Goal: Task Accomplishment & Management: Manage account settings

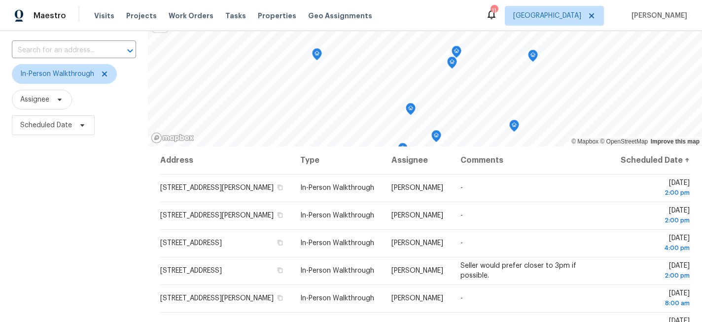
scroll to position [62, 0]
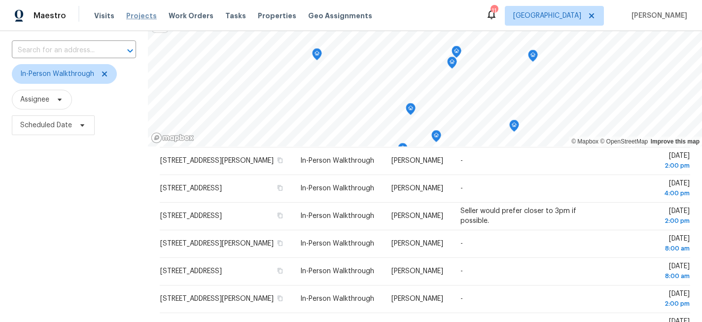
click at [133, 14] on span "Projects" at bounding box center [141, 16] width 31 height 10
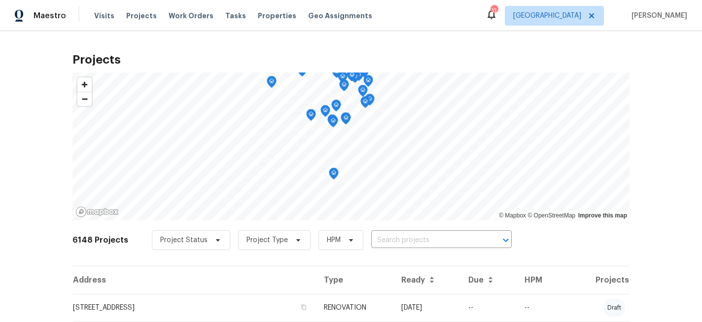
click at [121, 12] on div "Visits Projects Work Orders Tasks Properties Geo Assignments" at bounding box center [239, 16] width 290 height 20
click at [126, 12] on span "Projects" at bounding box center [141, 16] width 31 height 10
click at [391, 236] on input "text" at bounding box center [427, 240] width 113 height 15
type input "1309"
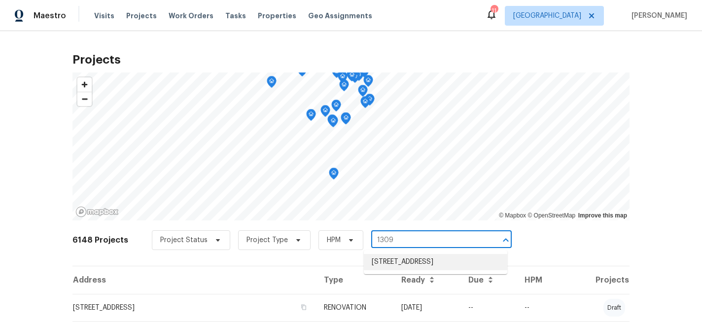
click at [408, 261] on li "[STREET_ADDRESS]" at bounding box center [435, 262] width 143 height 16
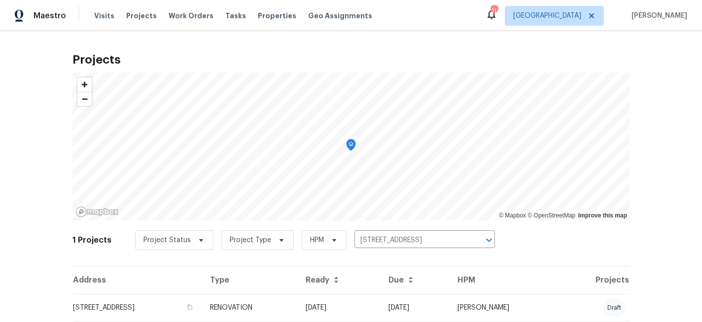
scroll to position [31, 0]
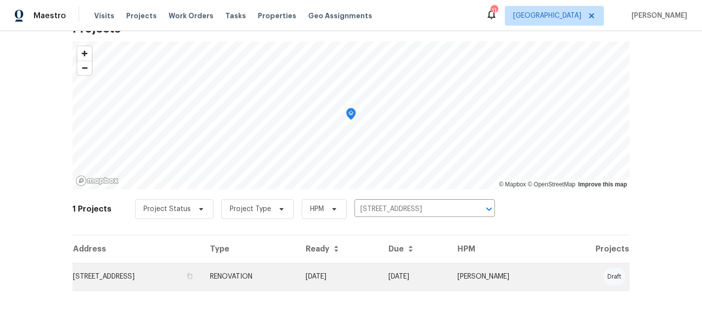
click at [152, 286] on td "[STREET_ADDRESS]" at bounding box center [137, 277] width 130 height 28
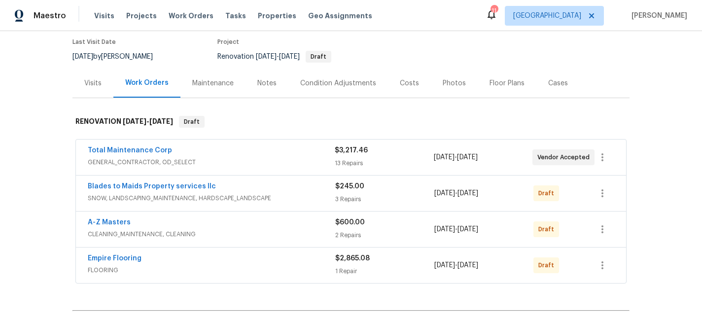
scroll to position [82, 0]
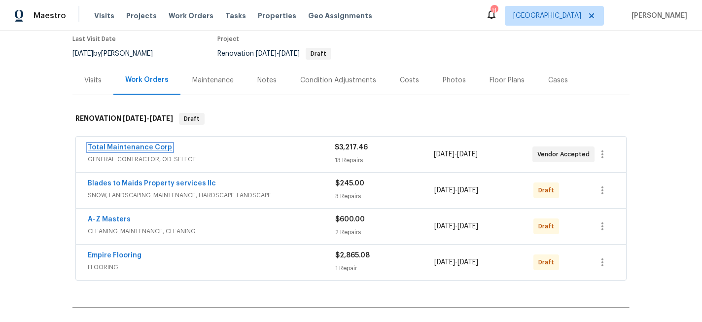
click at [135, 148] on link "Total Maintenance Corp" at bounding box center [130, 147] width 84 height 7
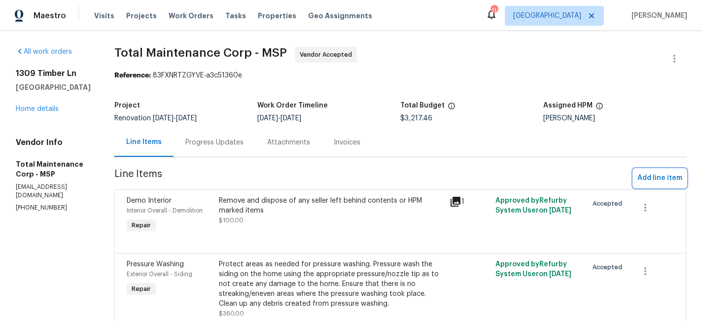
click at [657, 179] on span "Add line item" at bounding box center [660, 178] width 45 height 12
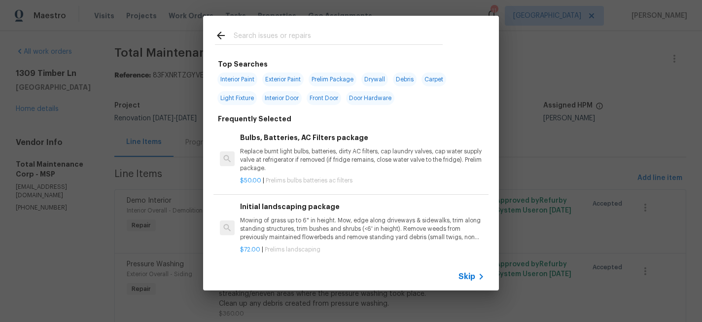
click at [286, 38] on input "text" at bounding box center [338, 37] width 209 height 15
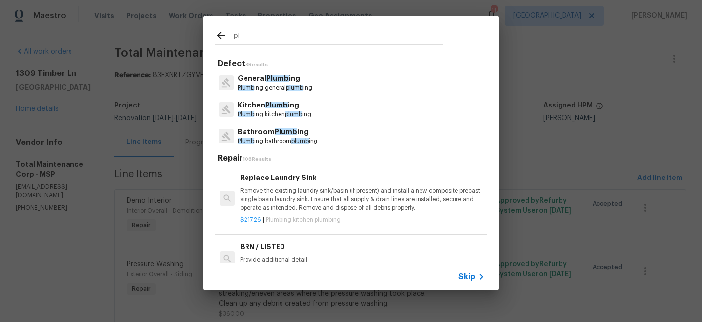
type input "p"
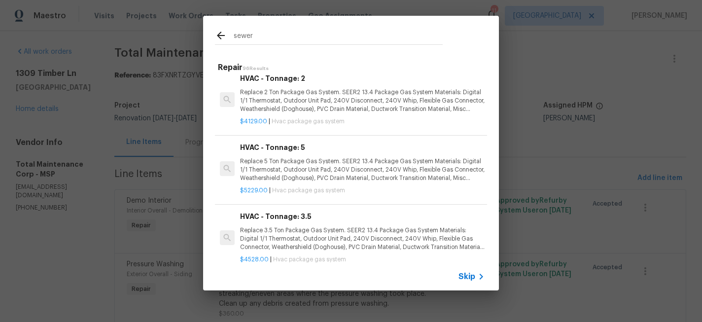
scroll to position [325, 0]
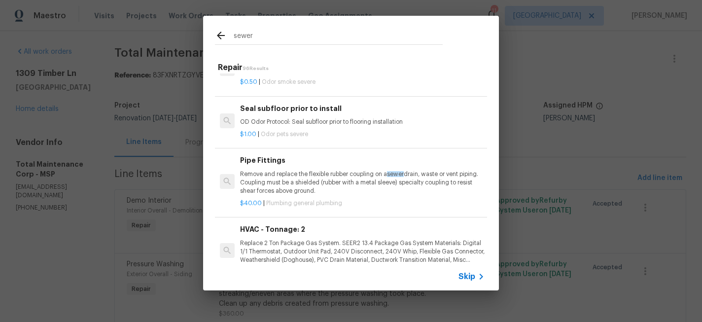
drag, startPoint x: 260, startPoint y: 33, endPoint x: 231, endPoint y: 33, distance: 29.1
click at [231, 33] on div "sewer" at bounding box center [329, 37] width 228 height 15
click at [271, 37] on input "sewer" at bounding box center [338, 37] width 209 height 15
type input "s"
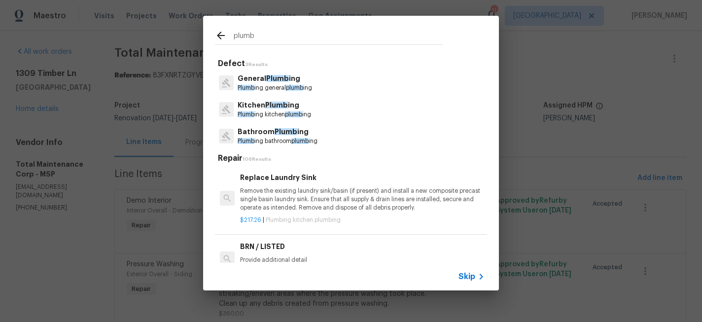
type input "plumb"
click at [279, 80] on span "Plumb" at bounding box center [277, 78] width 23 height 7
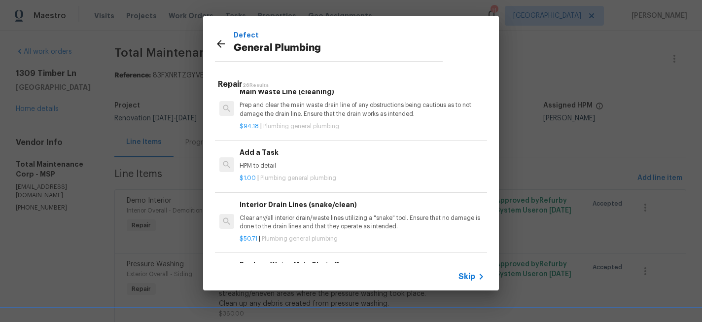
scroll to position [1065, 0]
click at [585, 36] on div "Defect General Plumbing Repair 26 Results Water Heater (electric) Replacement R…" at bounding box center [351, 153] width 702 height 306
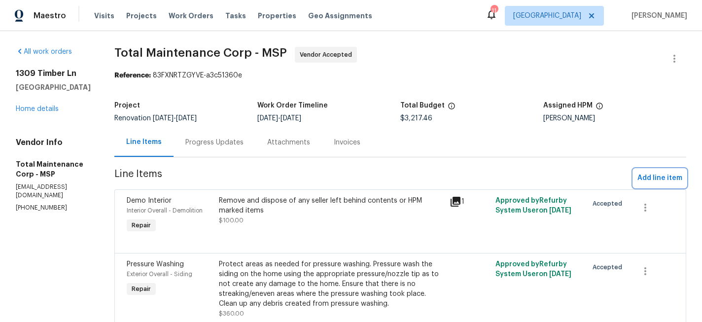
scroll to position [1044, 0]
click at [240, 20] on div "Visits Projects Work Orders Tasks Properties Geo Assignments" at bounding box center [239, 16] width 290 height 20
click at [258, 16] on span "Properties" at bounding box center [277, 16] width 38 height 10
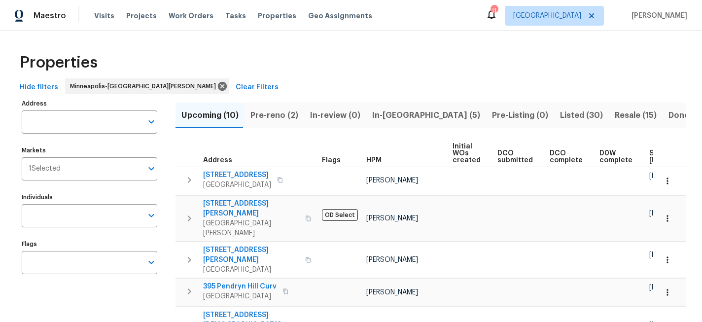
click at [279, 116] on span "Pre-reno (2)" at bounding box center [274, 115] width 48 height 14
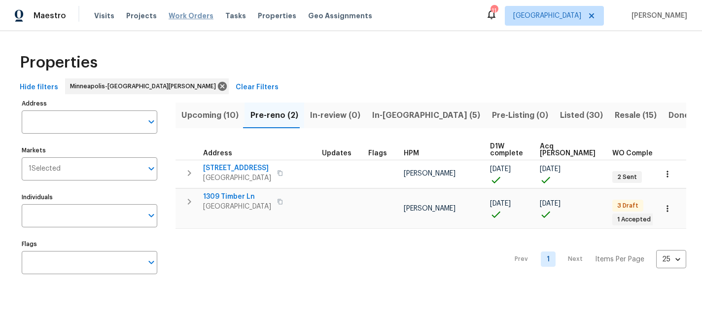
click at [189, 14] on span "Work Orders" at bounding box center [191, 16] width 45 height 10
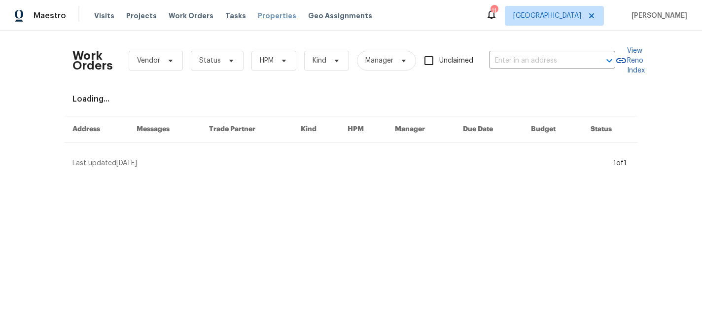
click at [269, 16] on span "Properties" at bounding box center [277, 16] width 38 height 10
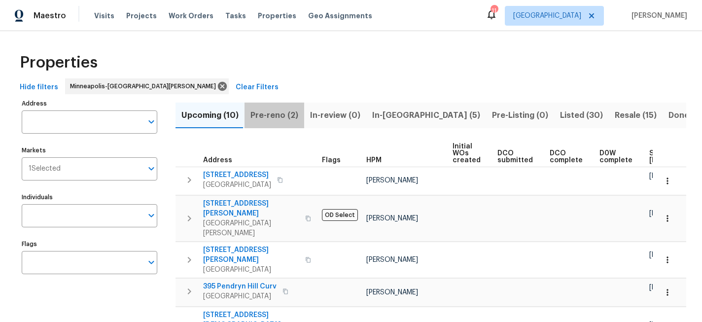
click at [277, 113] on span "Pre-reno (2)" at bounding box center [274, 115] width 48 height 14
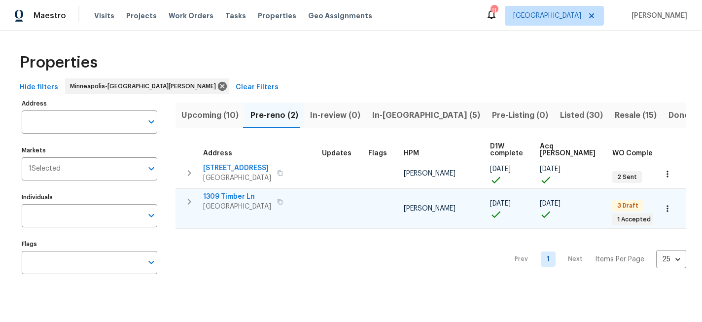
click at [239, 196] on span "1309 Timber Ln" at bounding box center [237, 197] width 68 height 10
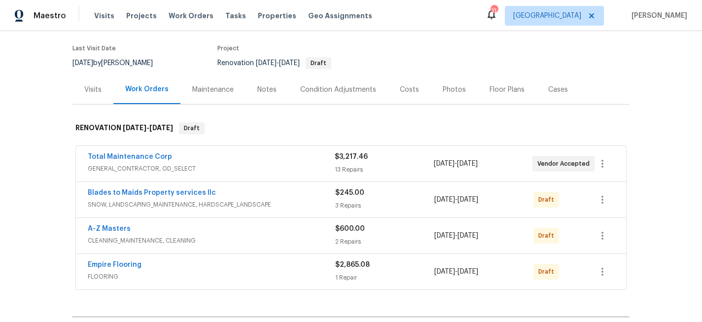
click at [269, 90] on div "Notes" at bounding box center [266, 90] width 19 height 10
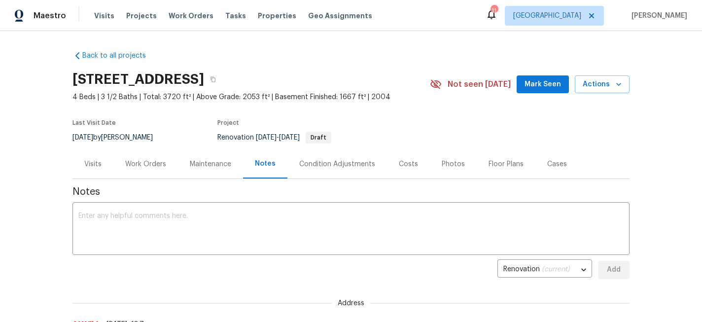
click at [313, 158] on div "Condition Adjustments" at bounding box center [337, 163] width 100 height 29
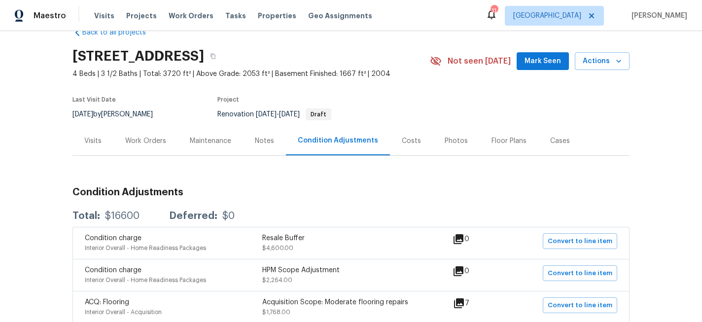
scroll to position [24, 0]
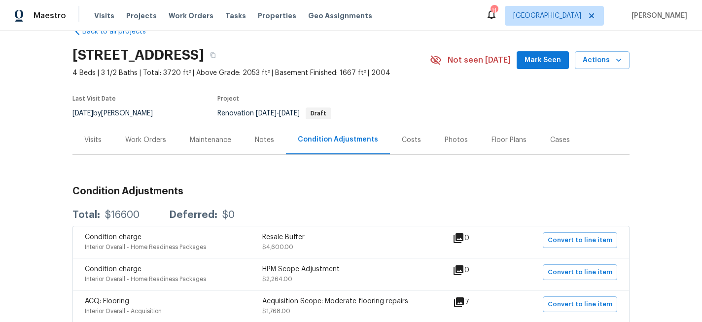
click at [153, 134] on div "Work Orders" at bounding box center [145, 139] width 65 height 29
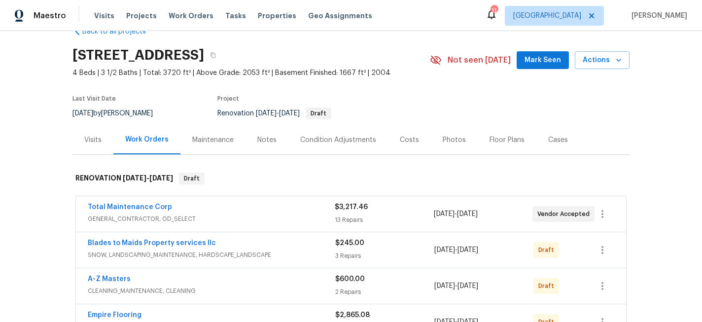
click at [153, 135] on div "Work Orders" at bounding box center [146, 140] width 43 height 10
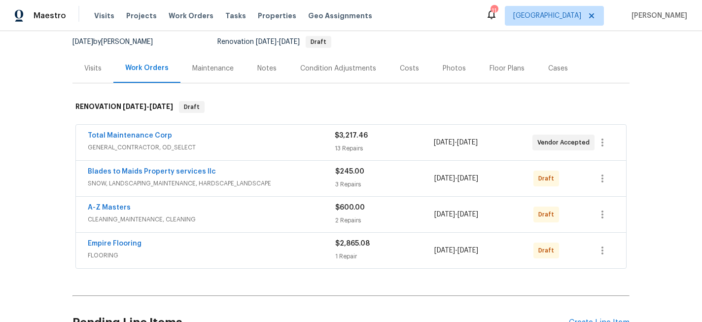
scroll to position [96, 0]
click at [144, 134] on link "Total Maintenance Corp" at bounding box center [130, 135] width 84 height 7
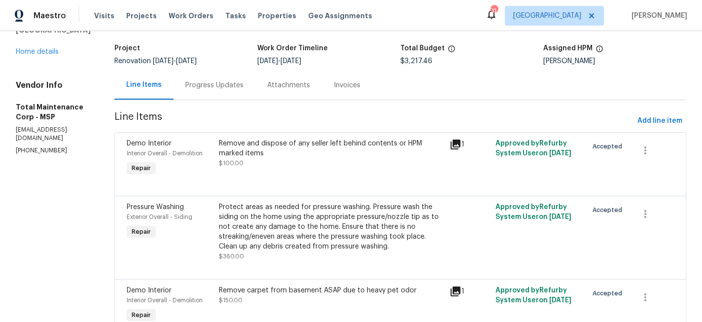
scroll to position [65, 0]
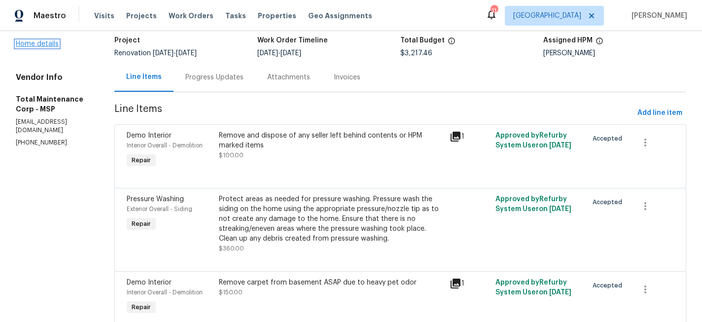
click at [51, 47] on link "Home details" at bounding box center [37, 43] width 43 height 7
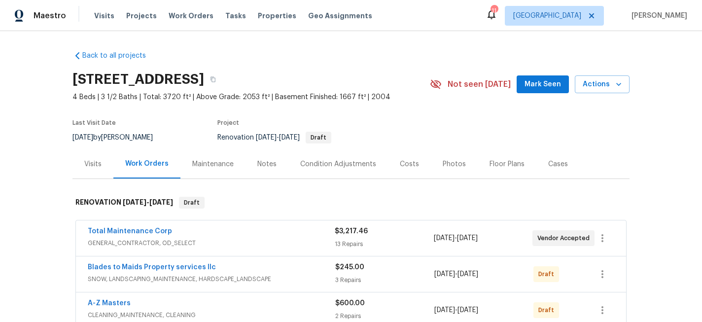
click at [407, 161] on div "Costs" at bounding box center [409, 164] width 19 height 10
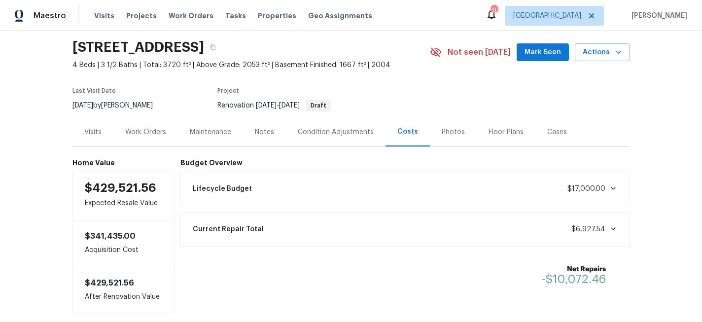
scroll to position [52, 0]
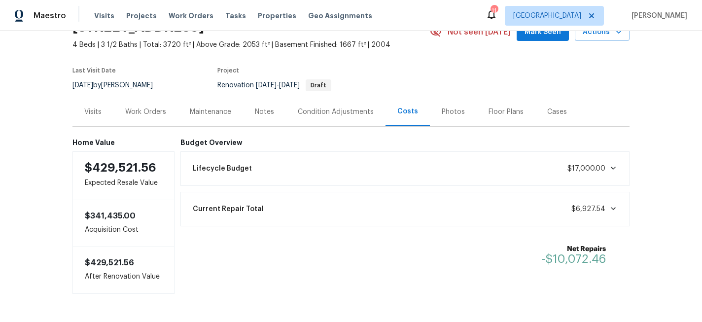
click at [263, 116] on div "Notes" at bounding box center [264, 112] width 19 height 10
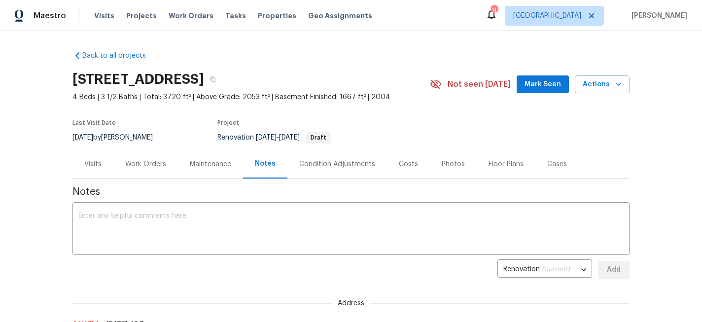
click at [155, 168] on div "Work Orders" at bounding box center [145, 164] width 41 height 10
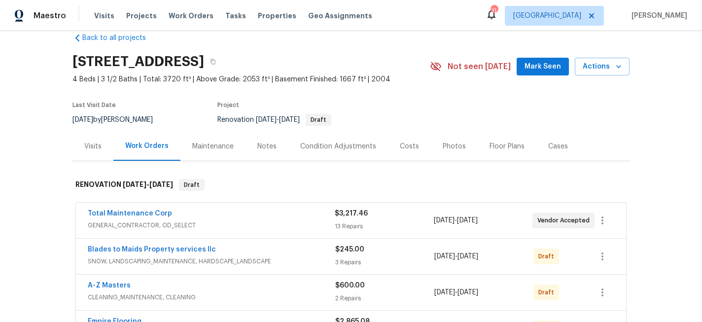
scroll to position [21, 0]
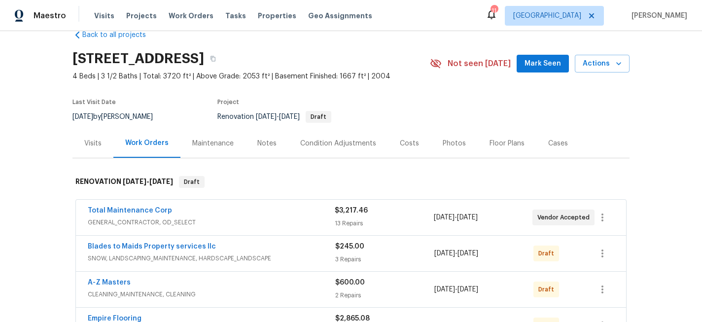
click at [498, 141] on div "Floor Plans" at bounding box center [507, 144] width 35 height 10
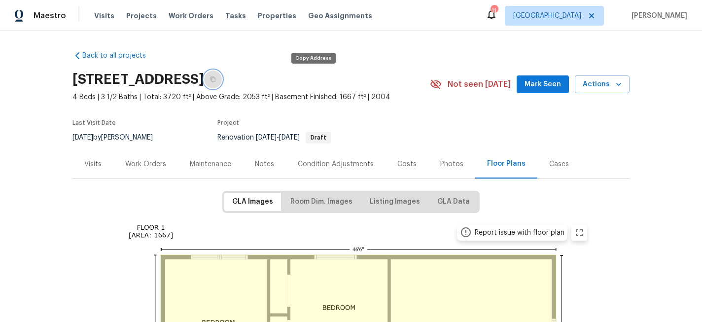
click at [222, 77] on button "button" at bounding box center [213, 80] width 18 height 18
click at [216, 79] on icon "button" at bounding box center [213, 79] width 6 height 6
click at [216, 81] on icon "button" at bounding box center [213, 79] width 6 height 6
click at [130, 166] on div "Work Orders" at bounding box center [145, 164] width 41 height 10
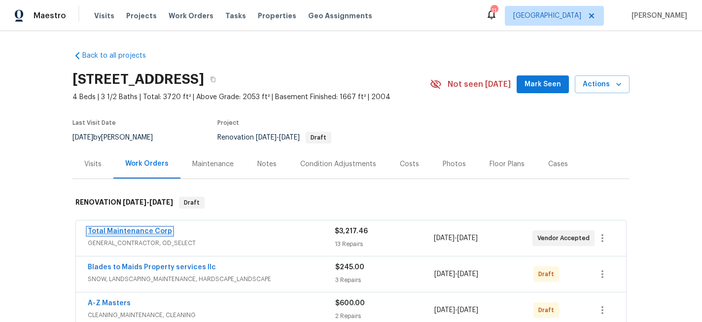
click at [150, 228] on link "Total Maintenance Corp" at bounding box center [130, 231] width 84 height 7
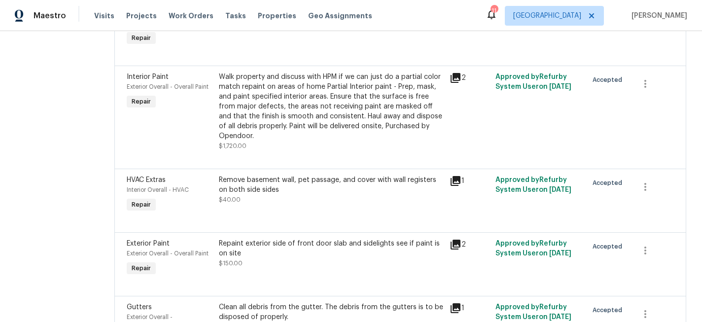
scroll to position [676, 0]
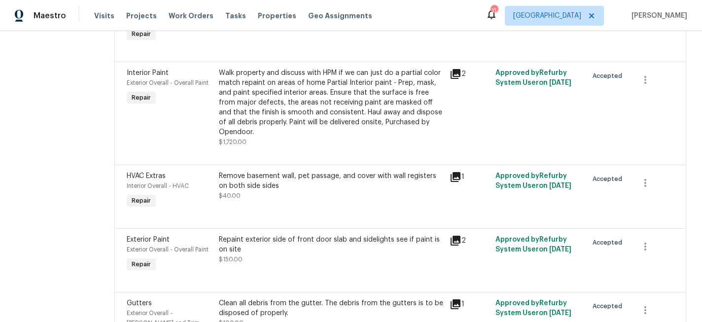
click at [316, 96] on div "Walk property and discuss with HPM if we can just do a partial color match repa…" at bounding box center [331, 102] width 225 height 69
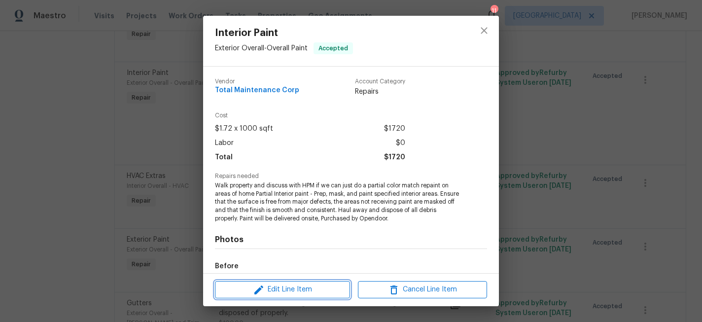
click at [288, 291] on span "Edit Line Item" at bounding box center [282, 290] width 129 height 12
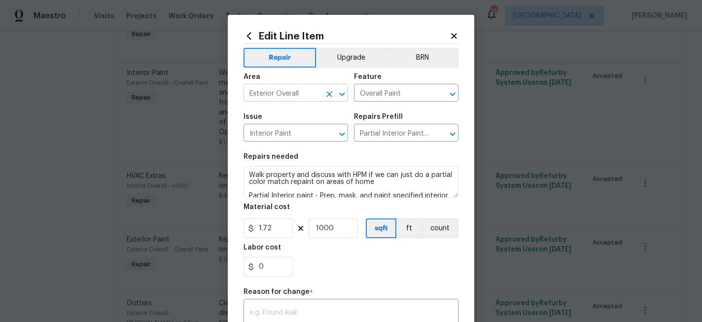
click at [315, 94] on input "Exterior Overall" at bounding box center [282, 93] width 77 height 15
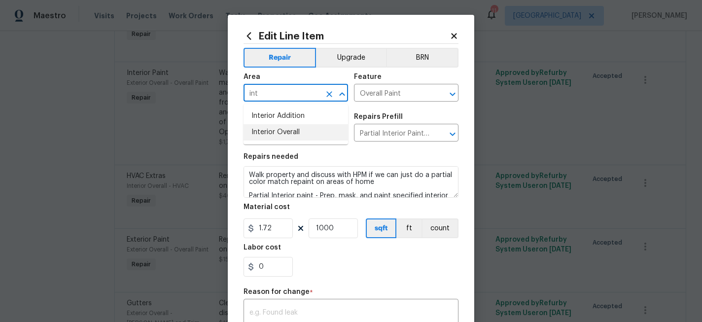
click at [285, 130] on li "Interior Overall" at bounding box center [296, 132] width 105 height 16
type input "Interior Overall"
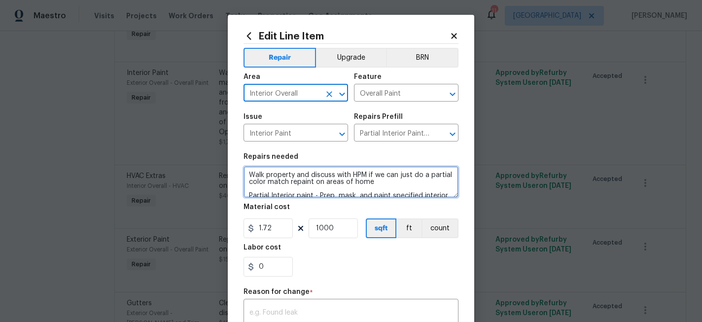
click at [363, 192] on textarea "Walk property and discuss with HPM if we can just do a partial color match repa…" at bounding box center [351, 182] width 215 height 32
click at [337, 188] on textarea "Walk property and discuss with HPM if we can just do a partial color match repa…" at bounding box center [351, 182] width 215 height 32
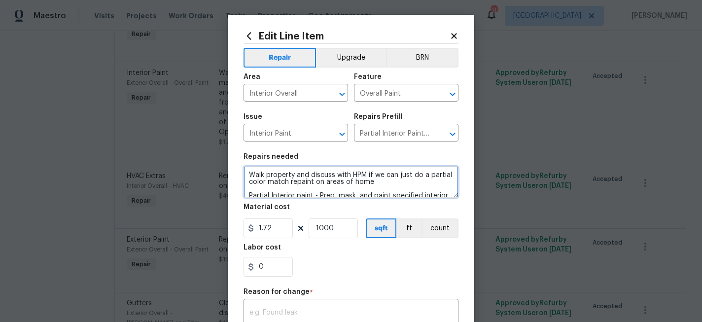
click at [337, 188] on textarea "Walk property and discuss with HPM if we can just do a partial color match repa…" at bounding box center [351, 182] width 215 height 32
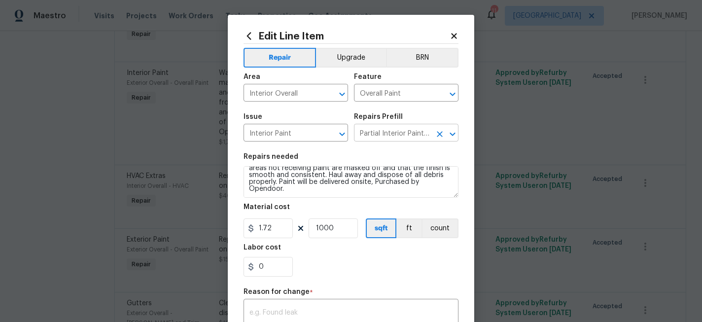
click at [380, 138] on input "Partial Interior Paint LABOR ONLY $1.72" at bounding box center [392, 133] width 77 height 15
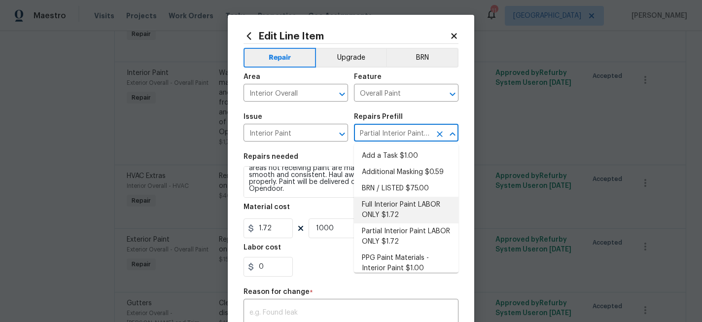
click at [389, 214] on li "Full Interior Paint LABOR ONLY $1.72" at bounding box center [406, 210] width 105 height 27
type input "Partial Interior Paint LABOR ONLY $1.72"
type textarea "Full Interior paint - (walls, ceilings, trim, and doors) - PAINT PROVIDED BY OP…"
type input "Full Interior Paint LABOR ONLY $1.72"
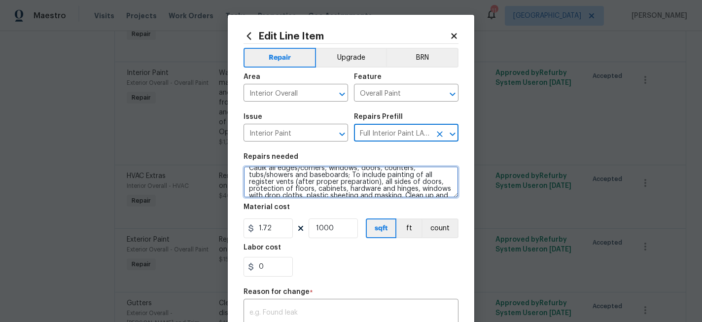
click at [326, 184] on textarea "Full Interior paint - (walls, ceilings, trim, and doors) - PAINT PROVIDED BY OP…" at bounding box center [351, 182] width 215 height 32
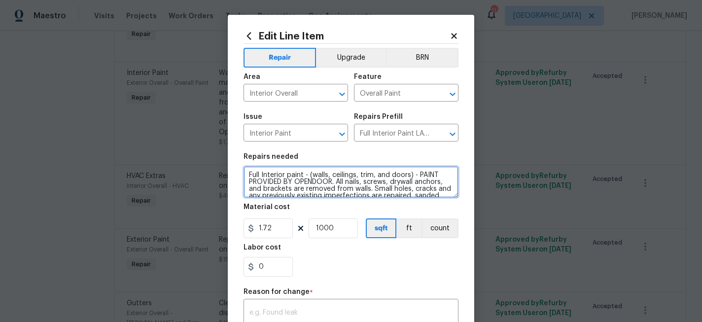
click at [247, 175] on textarea "Full Interior paint - (walls, ceilings, trim, and doors) - PAINT PROVIDED BY OP…" at bounding box center [351, 182] width 215 height 32
drag, startPoint x: 416, startPoint y: 175, endPoint x: 243, endPoint y: 174, distance: 173.1
click at [244, 174] on textarea "Full Interior paint - (walls, ceilings, trim, and doors) - PAINT PROVIDED BY OP…" at bounding box center [351, 182] width 215 height 32
type textarea "Paint main level and 2nd level PAINT PROVIDED BY OPENDOOR. All nails, screws, d…"
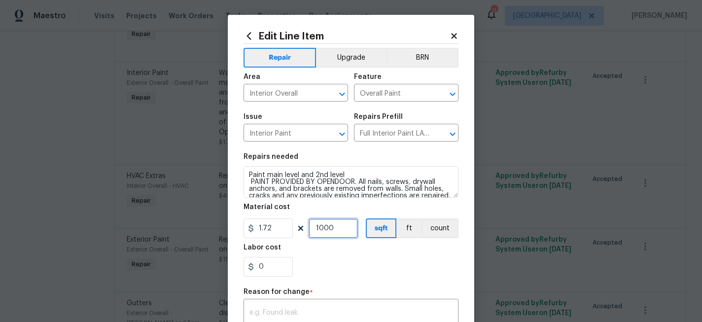
drag, startPoint x: 347, startPoint y: 229, endPoint x: 298, endPoint y: 229, distance: 48.8
click at [298, 229] on div "1.72 1000 sqft ft count" at bounding box center [351, 228] width 215 height 20
type input "2100"
click at [329, 274] on div "0" at bounding box center [351, 267] width 215 height 20
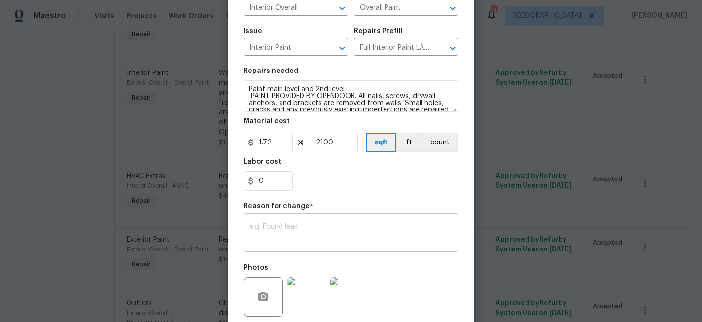
click at [314, 231] on textarea at bounding box center [350, 233] width 203 height 21
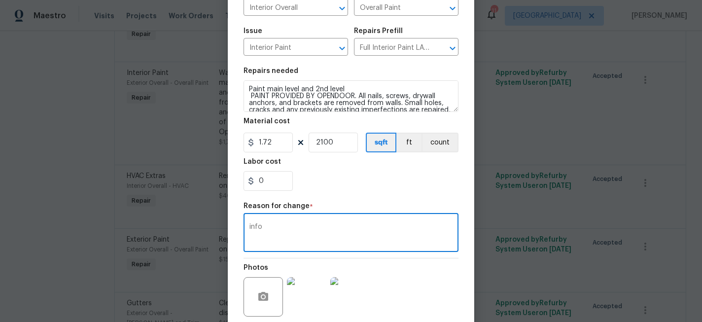
scroll to position [164, 0]
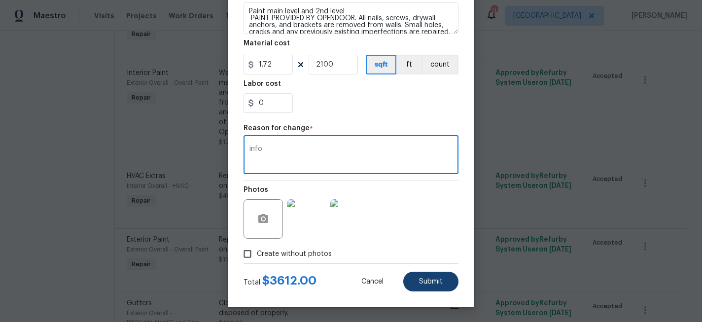
type textarea "info"
click at [420, 275] on button "Submit" at bounding box center [430, 282] width 55 height 20
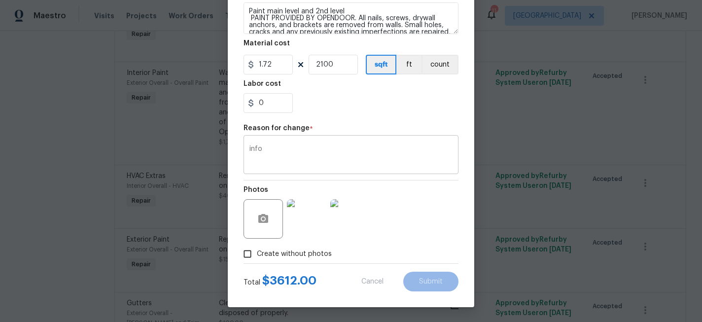
type textarea "Walk property and discuss with HPM if we can just do a partial color match repa…"
type input "1000"
type input "Exterior Overall"
type input "Partial Interior Paint LABOR ONLY $1.72"
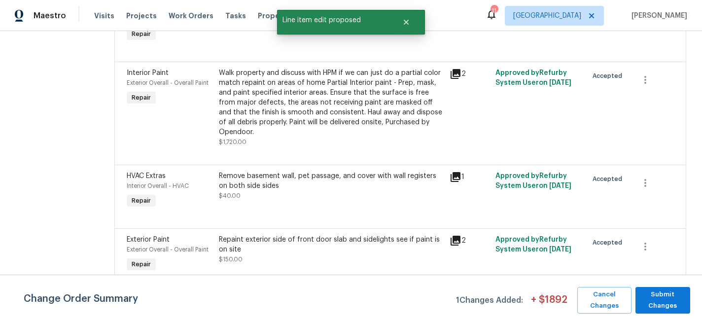
scroll to position [0, 0]
click at [676, 296] on span "Submit Changes" at bounding box center [662, 300] width 45 height 23
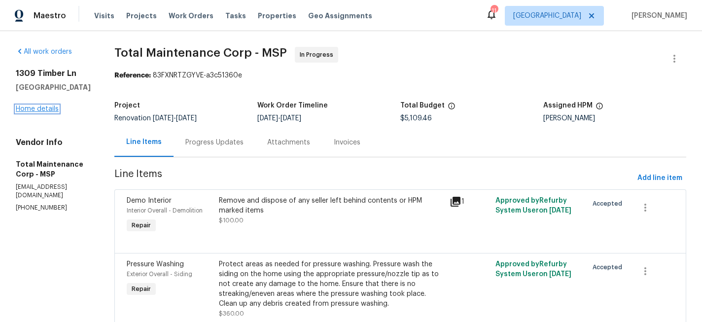
click at [50, 112] on link "Home details" at bounding box center [37, 109] width 43 height 7
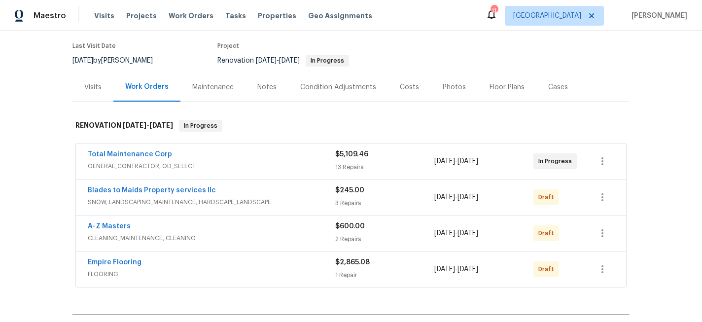
scroll to position [77, 0]
click at [601, 197] on icon "button" at bounding box center [603, 197] width 12 height 12
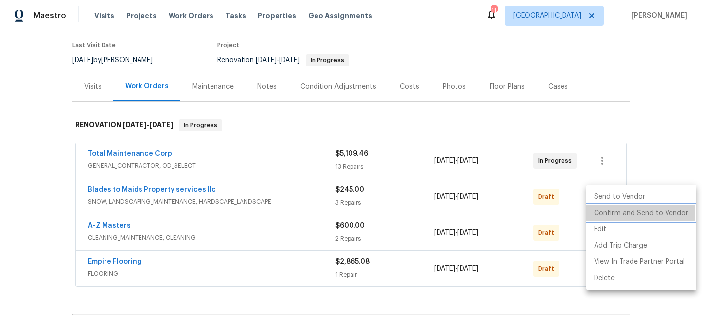
click at [601, 211] on li "Confirm and Send to Vendor" at bounding box center [641, 213] width 110 height 16
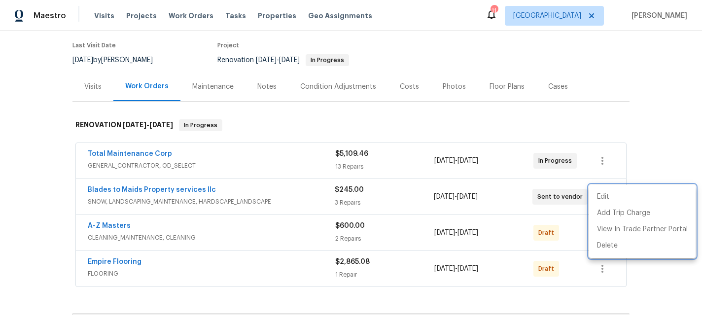
click at [632, 264] on div at bounding box center [351, 161] width 702 height 322
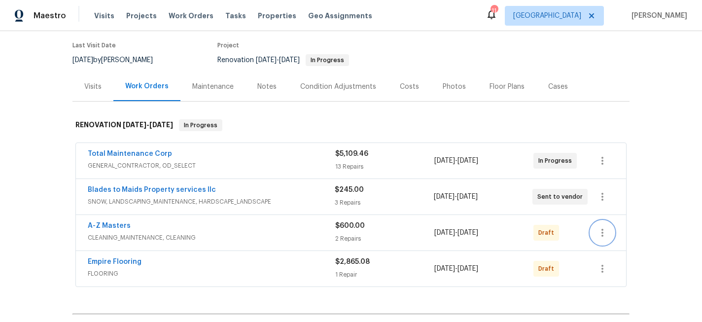
click at [601, 233] on icon "button" at bounding box center [603, 233] width 12 height 12
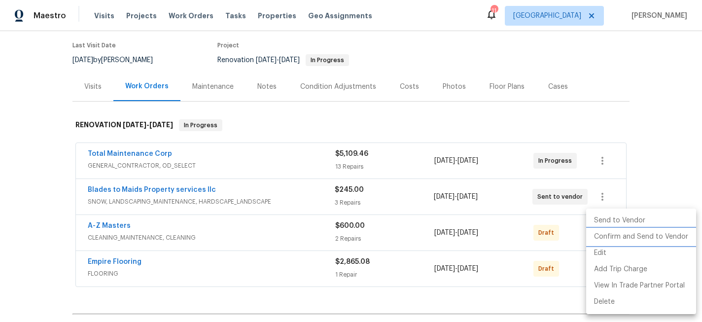
click at [605, 241] on li "Confirm and Send to Vendor" at bounding box center [641, 237] width 110 height 16
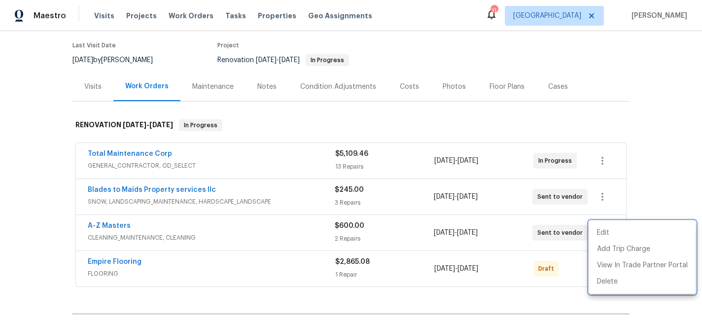
click at [555, 299] on div at bounding box center [351, 161] width 702 height 322
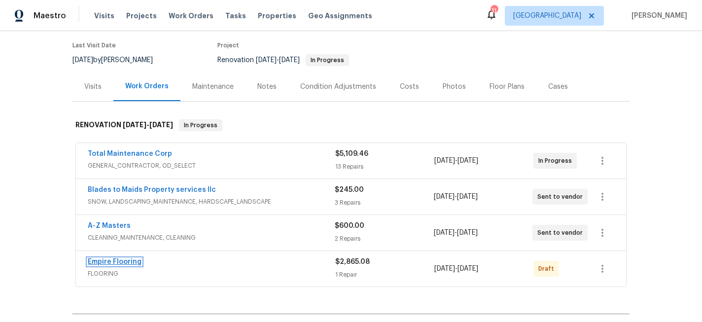
click at [106, 264] on link "Empire Flooring" at bounding box center [115, 261] width 54 height 7
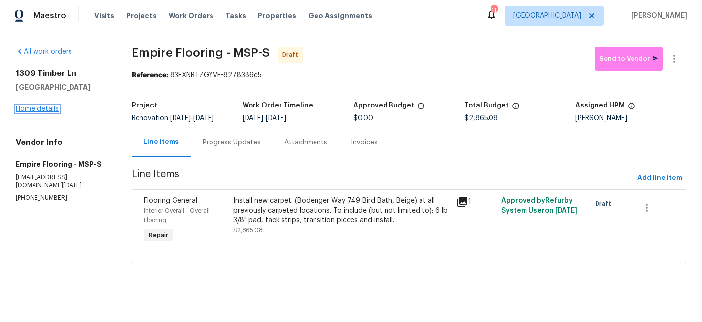
click at [48, 109] on link "Home details" at bounding box center [37, 109] width 43 height 7
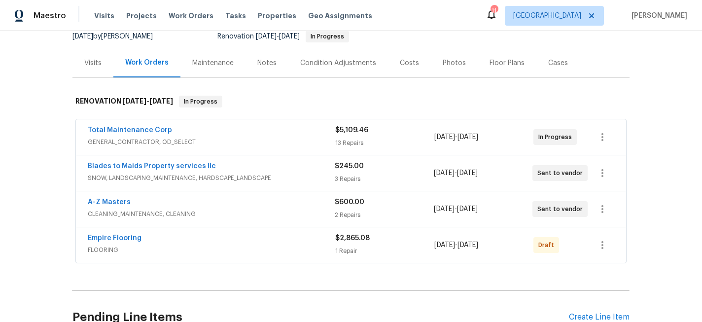
scroll to position [132, 0]
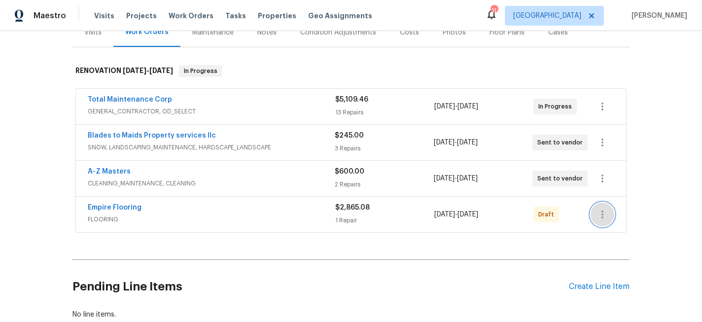
click at [605, 214] on icon "button" at bounding box center [603, 215] width 12 height 12
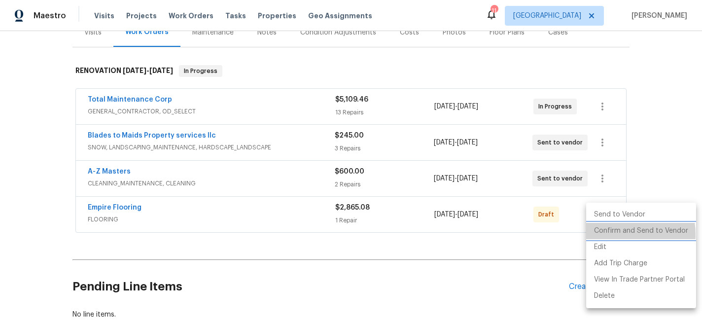
click at [619, 234] on li "Confirm and Send to Vendor" at bounding box center [641, 231] width 110 height 16
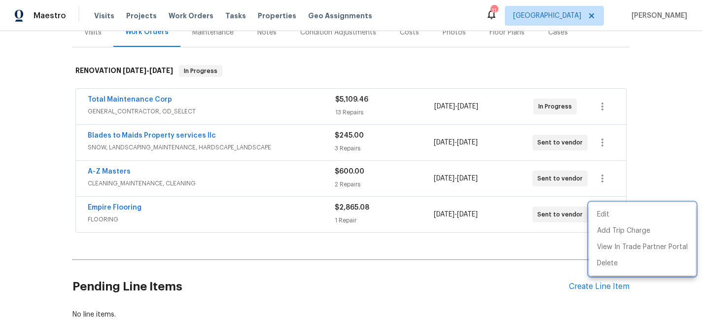
click at [415, 283] on div at bounding box center [351, 161] width 702 height 322
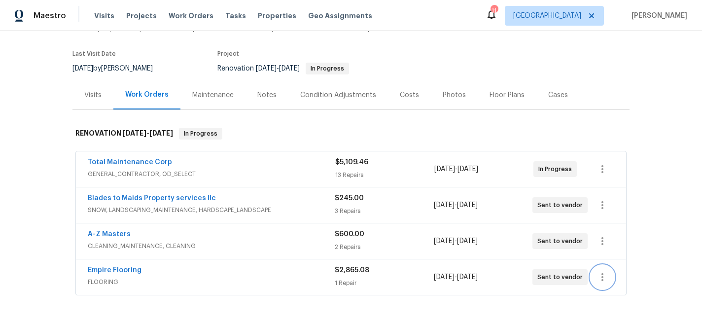
scroll to position [0, 0]
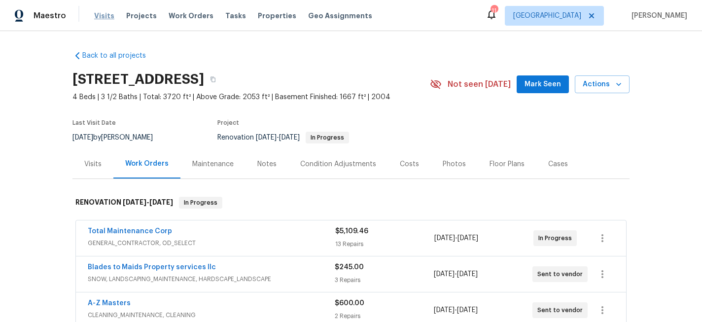
click at [100, 12] on span "Visits" at bounding box center [104, 16] width 20 height 10
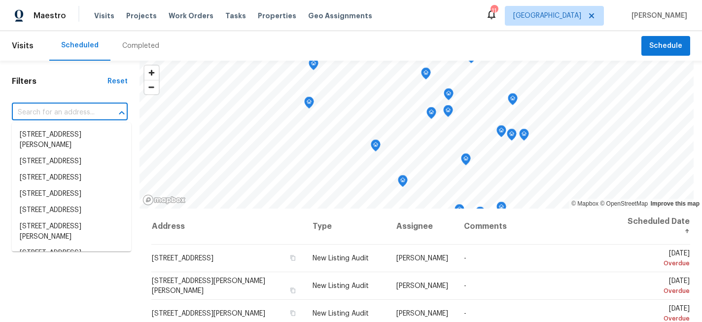
click at [72, 112] on input "text" at bounding box center [56, 112] width 88 height 15
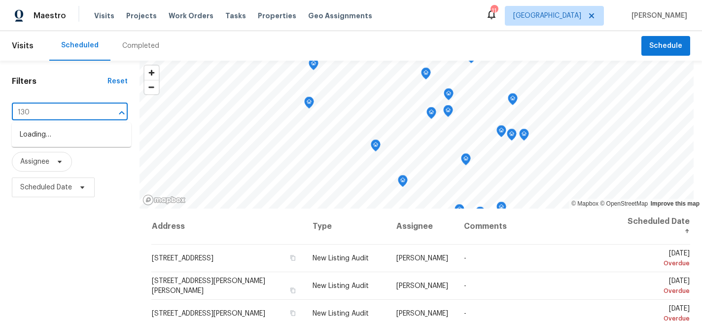
type input "1309"
click at [80, 143] on li "[STREET_ADDRESS]" at bounding box center [71, 135] width 119 height 16
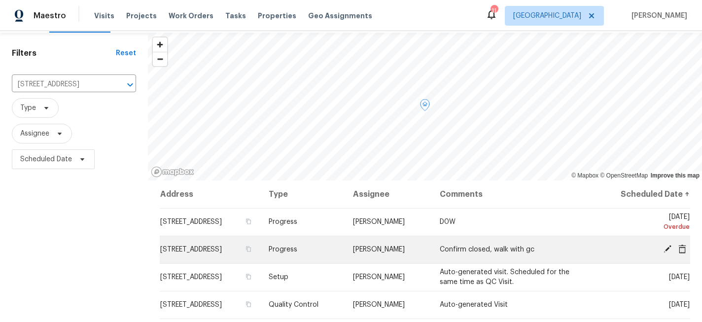
scroll to position [43, 0]
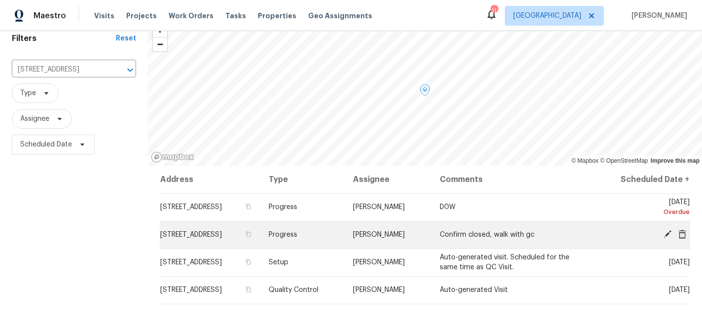
click at [668, 233] on icon at bounding box center [668, 234] width 8 height 8
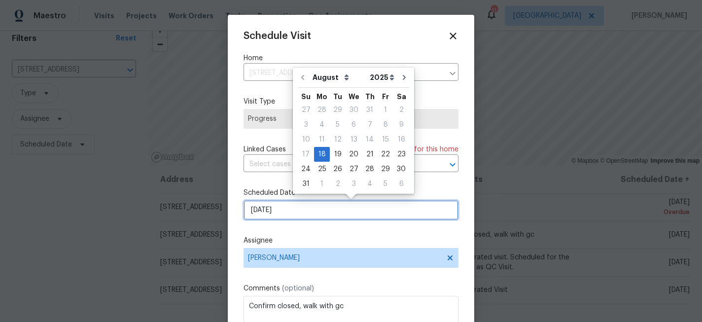
click at [387, 210] on input "[DATE]" at bounding box center [351, 210] width 215 height 20
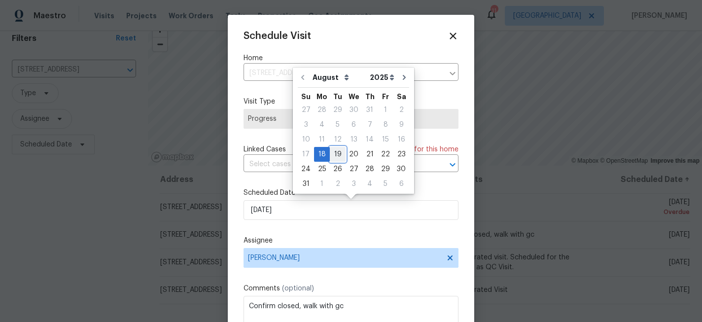
click at [336, 154] on div "19" at bounding box center [338, 154] width 16 height 14
type input "[DATE]"
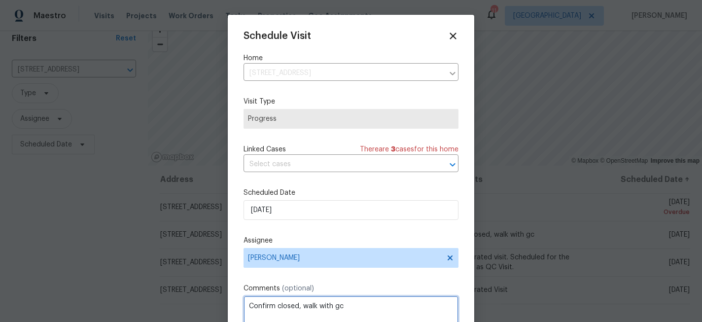
drag, startPoint x: 352, startPoint y: 307, endPoint x: 222, endPoint y: 307, distance: 129.7
click at [222, 307] on div "Schedule Visit Home [STREET_ADDRESS] ​ Visit Type Progress Linked Cases There a…" at bounding box center [351, 161] width 702 height 322
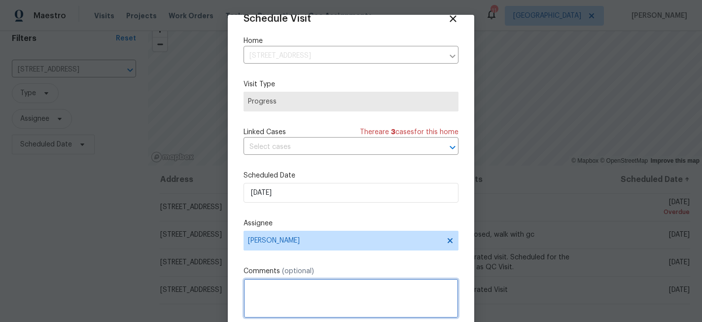
scroll to position [53, 0]
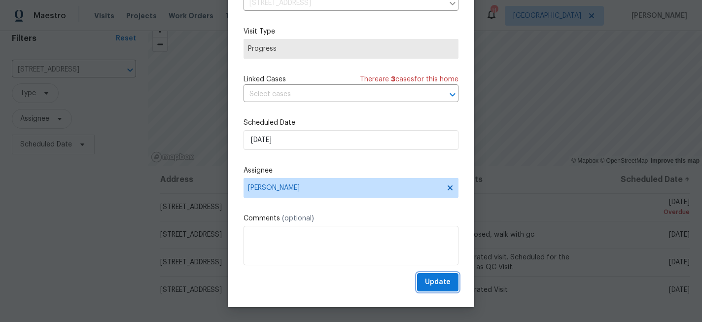
click at [442, 282] on span "Update" at bounding box center [438, 282] width 26 height 12
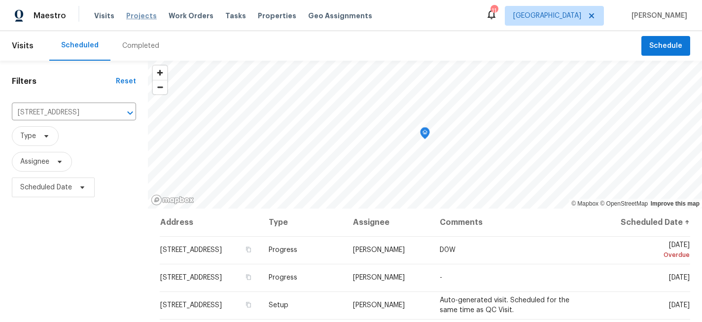
click at [139, 12] on span "Projects" at bounding box center [141, 16] width 31 height 10
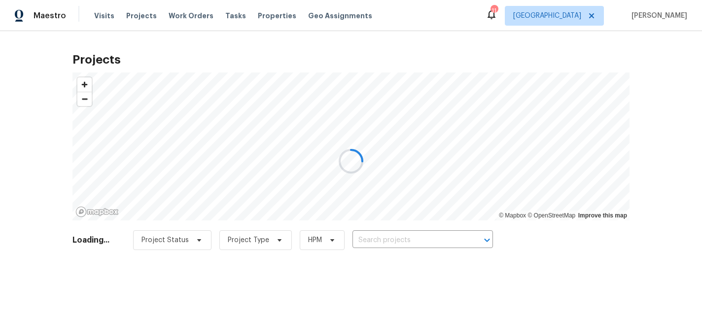
click at [384, 243] on div at bounding box center [351, 161] width 702 height 322
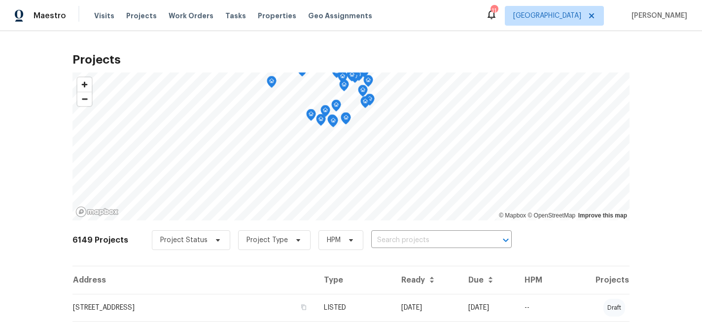
click at [384, 243] on input "text" at bounding box center [427, 240] width 113 height 15
type input "1524"
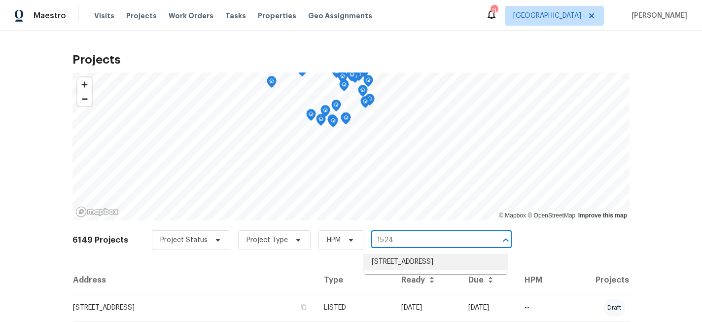
click at [396, 269] on li "[STREET_ADDRESS]" at bounding box center [435, 262] width 143 height 16
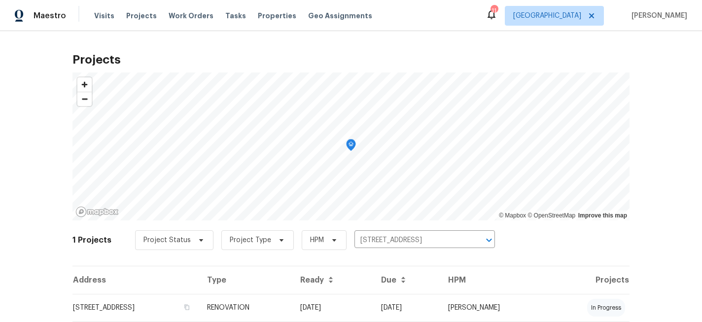
scroll to position [31, 0]
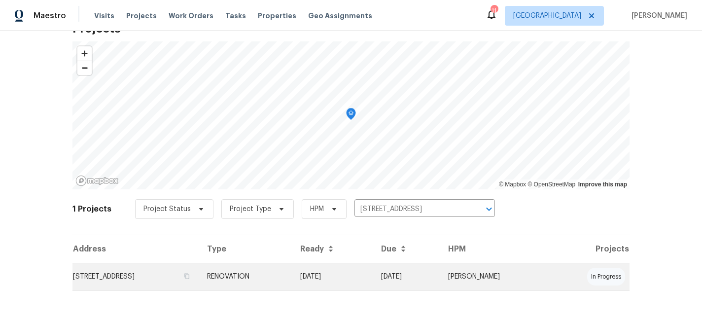
click at [166, 273] on td "[STREET_ADDRESS]" at bounding box center [135, 277] width 127 height 28
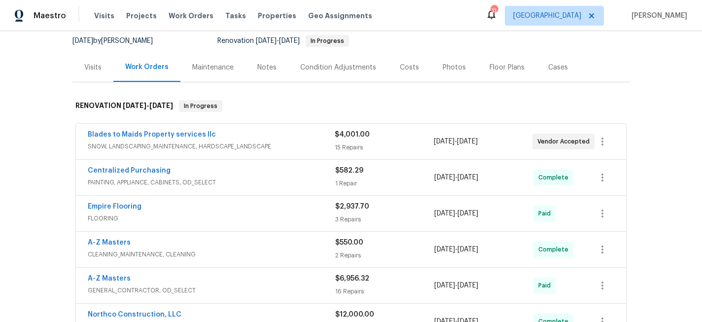
scroll to position [103, 0]
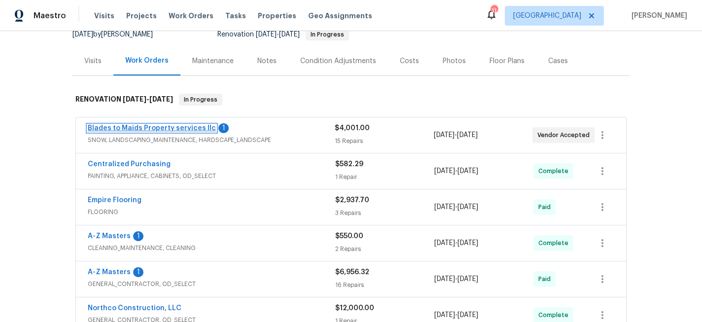
click at [164, 129] on link "Blades to Maids Property services llc" at bounding box center [152, 128] width 128 height 7
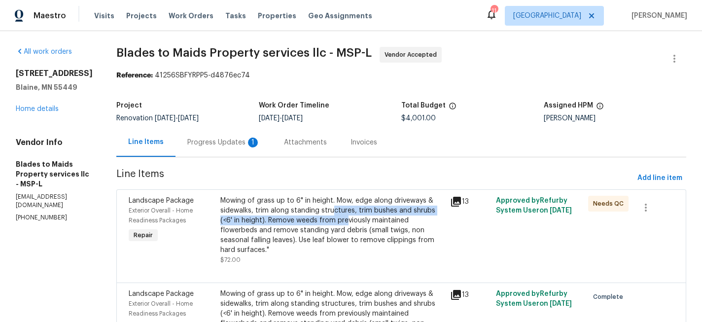
click at [320, 215] on div "Mowing of grass up to 6" in height. Mow, edge along driveways & sidewalks, trim…" at bounding box center [332, 225] width 224 height 59
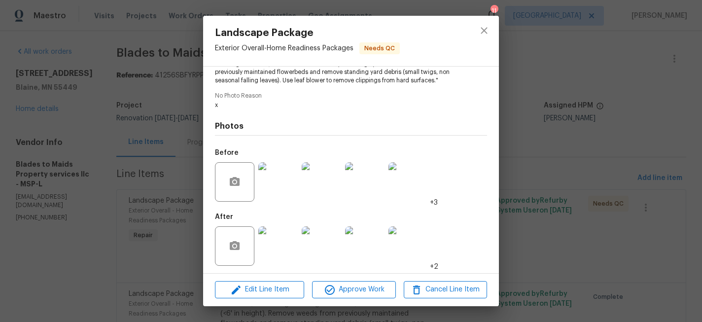
scroll to position [132, 0]
click at [269, 243] on img at bounding box center [277, 243] width 39 height 39
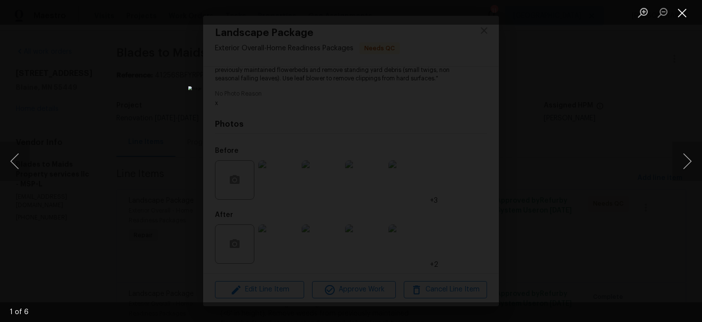
click at [687, 11] on button "Close lightbox" at bounding box center [683, 12] width 20 height 17
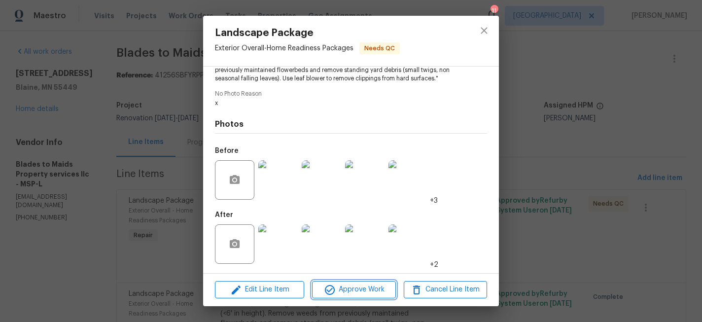
click at [370, 290] on span "Approve Work" at bounding box center [353, 290] width 77 height 12
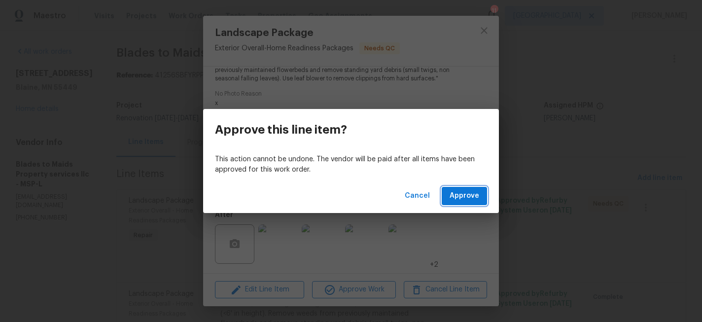
click at [465, 187] on button "Approve" at bounding box center [464, 196] width 45 height 18
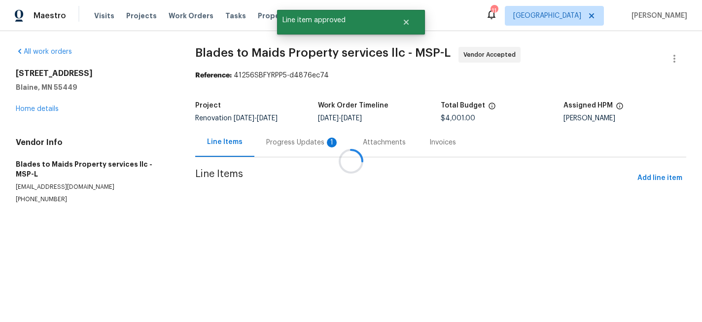
click at [498, 98] on div at bounding box center [351, 161] width 702 height 322
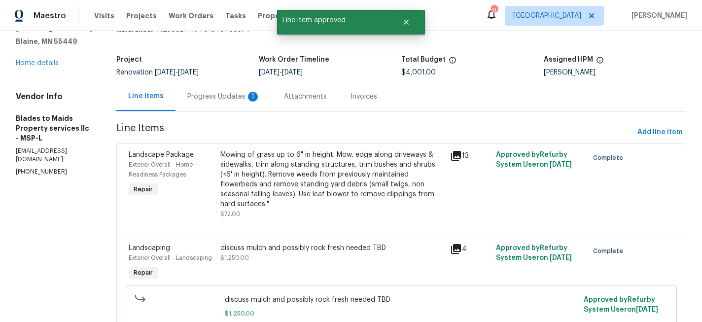
scroll to position [0, 0]
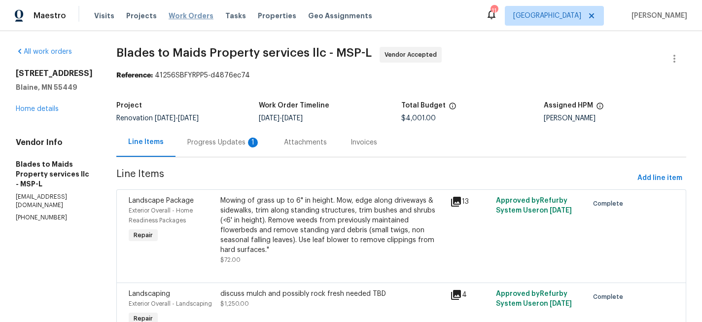
click at [179, 12] on span "Work Orders" at bounding box center [191, 16] width 45 height 10
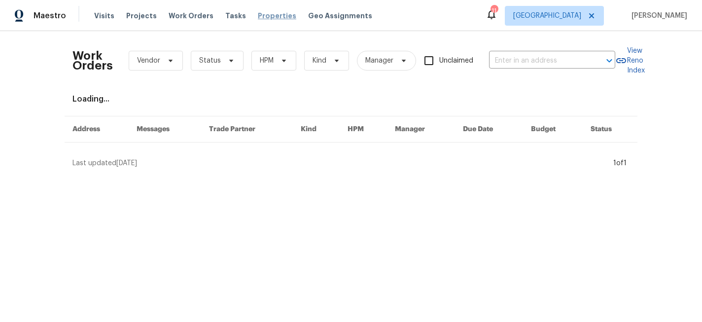
click at [262, 15] on span "Properties" at bounding box center [277, 16] width 38 height 10
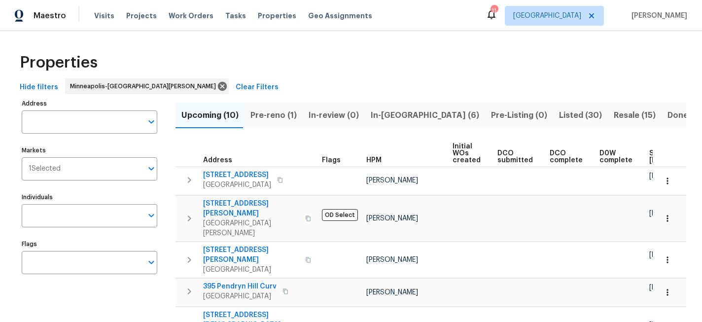
click at [135, 21] on div "Visits Projects Work Orders Tasks Properties Geo Assignments" at bounding box center [239, 16] width 290 height 20
click at [135, 19] on span "Projects" at bounding box center [141, 16] width 31 height 10
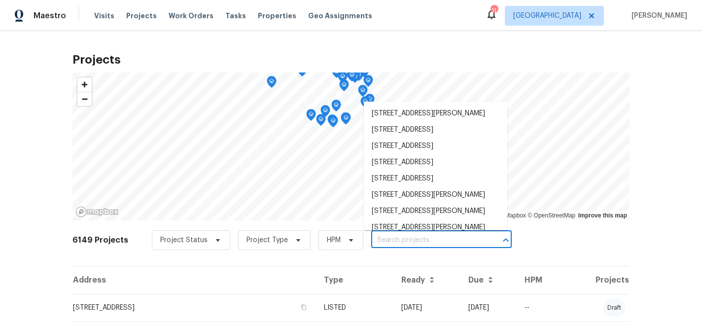
click at [386, 240] on input "text" at bounding box center [427, 240] width 113 height 15
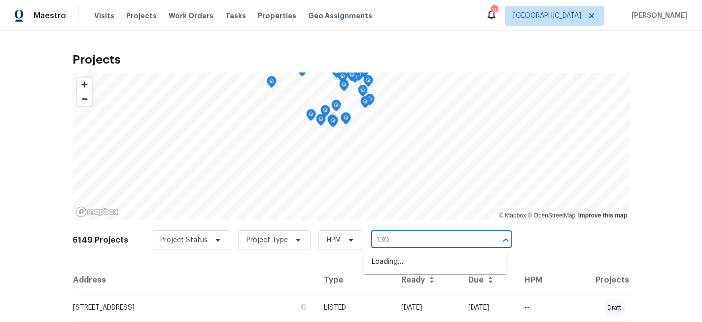
type input "1309"
click at [436, 261] on li "[STREET_ADDRESS]" at bounding box center [435, 262] width 143 height 16
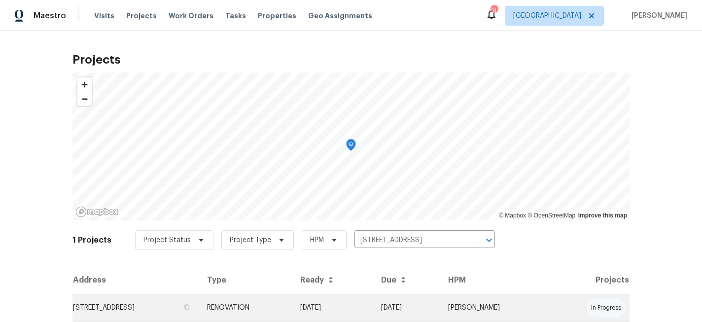
click at [144, 306] on td "[STREET_ADDRESS]" at bounding box center [135, 308] width 127 height 28
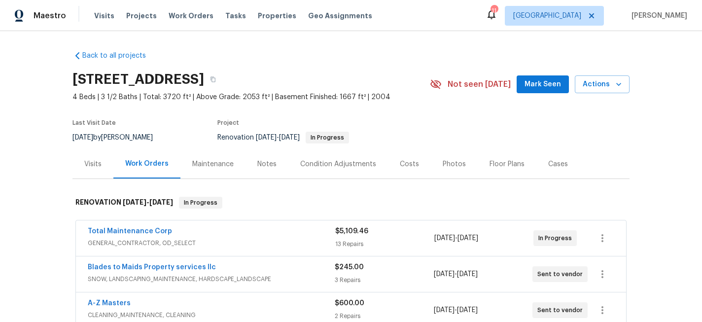
click at [268, 164] on div "Notes" at bounding box center [266, 164] width 19 height 10
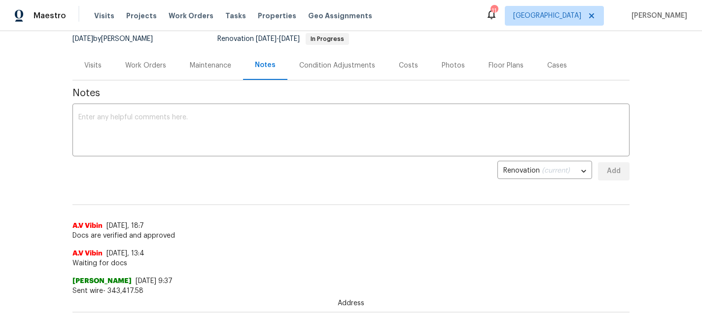
scroll to position [98, 0]
click at [249, 131] on textarea at bounding box center [350, 132] width 545 height 35
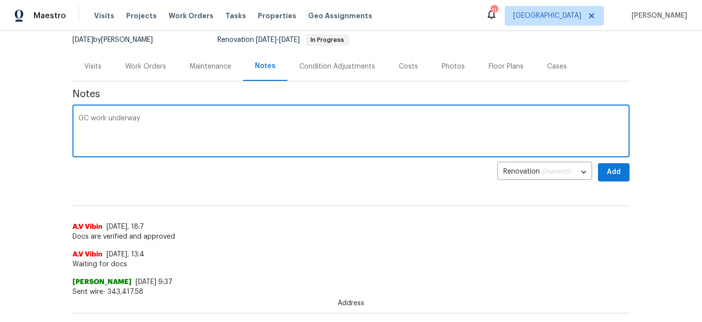
type textarea "GC work underway"
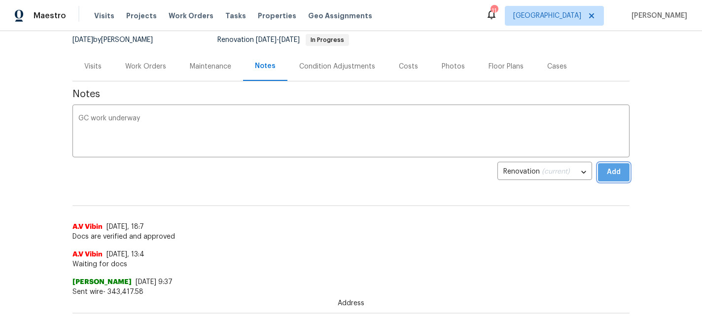
click at [616, 170] on span "Add" at bounding box center [614, 172] width 16 height 12
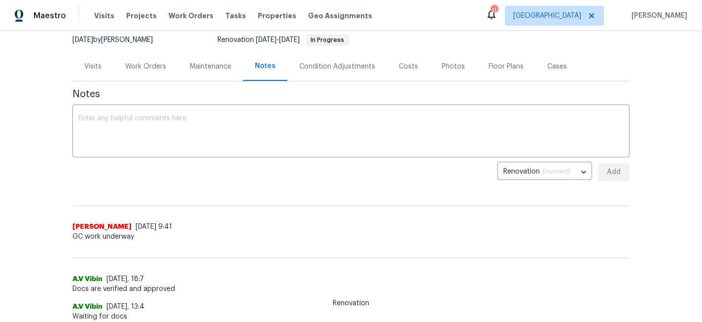
scroll to position [0, 0]
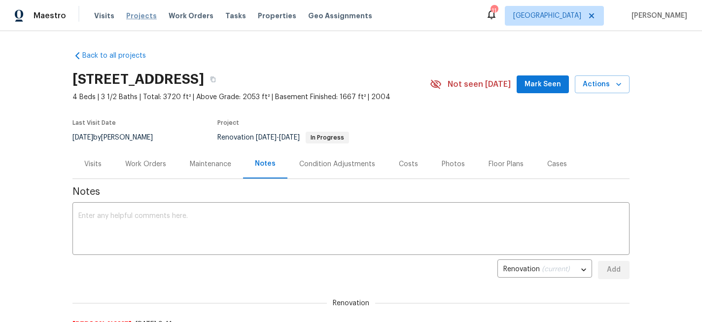
click at [126, 11] on span "Projects" at bounding box center [141, 16] width 31 height 10
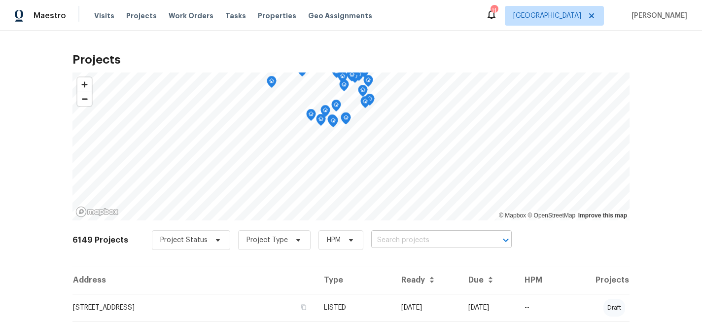
click at [396, 245] on input "text" at bounding box center [427, 240] width 113 height 15
type input "2016"
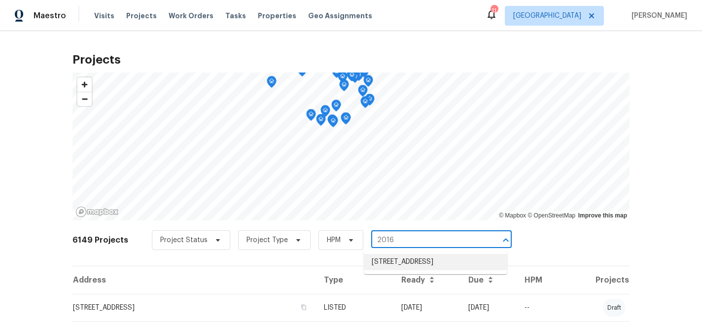
click at [394, 270] on li "[STREET_ADDRESS]" at bounding box center [435, 262] width 143 height 16
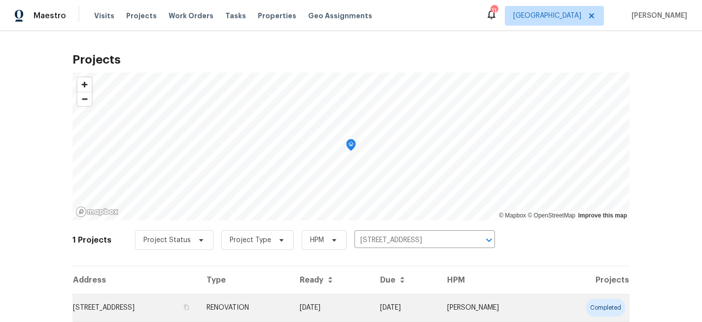
click at [124, 301] on td "[STREET_ADDRESS]" at bounding box center [135, 308] width 126 height 28
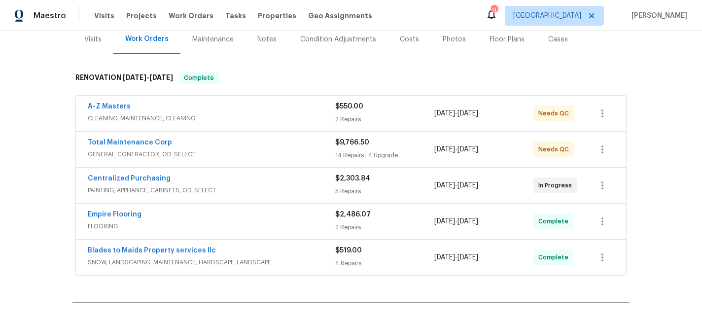
scroll to position [134, 0]
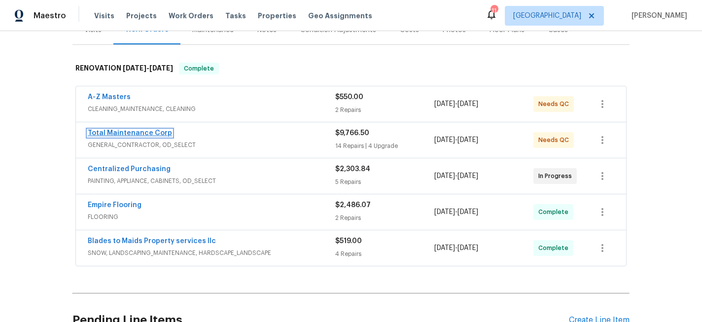
click at [144, 133] on link "Total Maintenance Corp" at bounding box center [130, 133] width 84 height 7
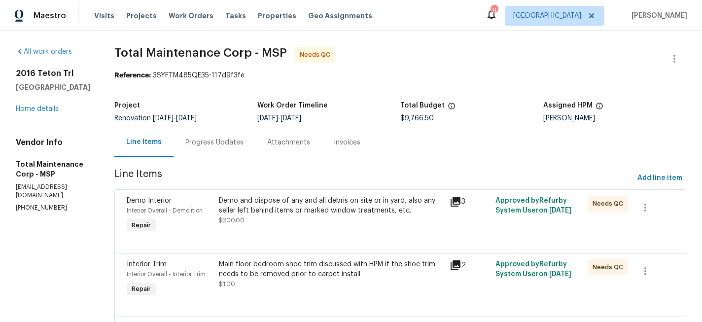
click at [34, 114] on div "[STREET_ADDRESS] Home details" at bounding box center [53, 91] width 75 height 45
click at [32, 112] on link "Home details" at bounding box center [37, 109] width 43 height 7
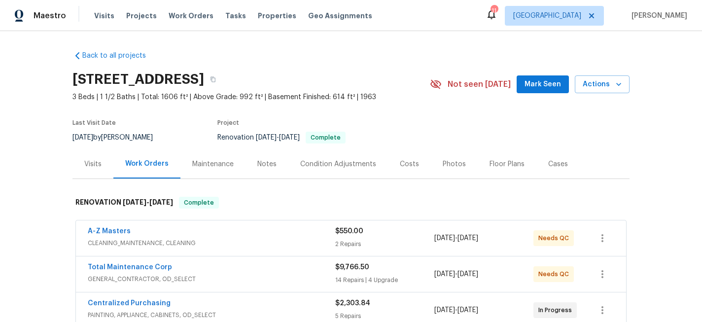
click at [490, 161] on div "Floor Plans" at bounding box center [507, 164] width 35 height 10
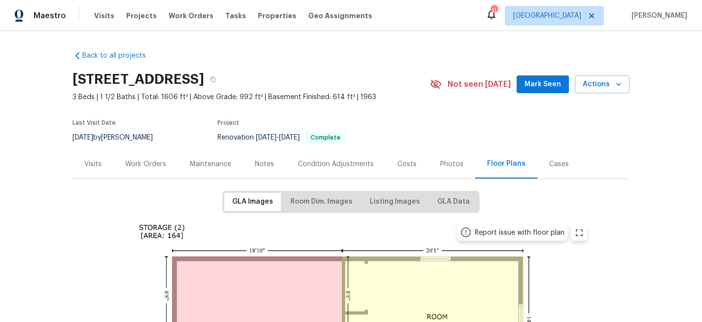
click at [142, 166] on div "Work Orders" at bounding box center [145, 164] width 41 height 10
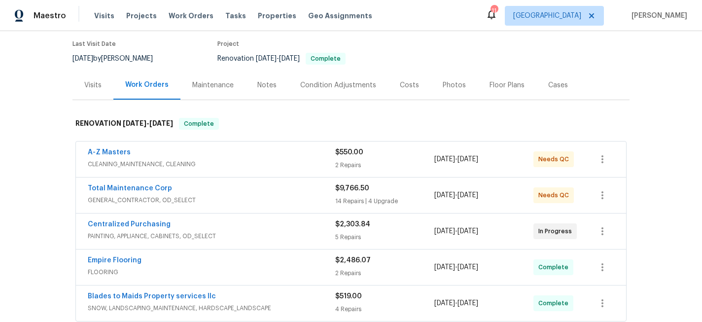
scroll to position [83, 0]
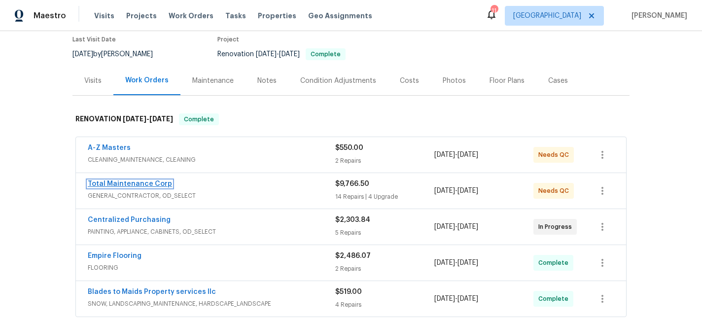
click at [134, 184] on link "Total Maintenance Corp" at bounding box center [130, 183] width 84 height 7
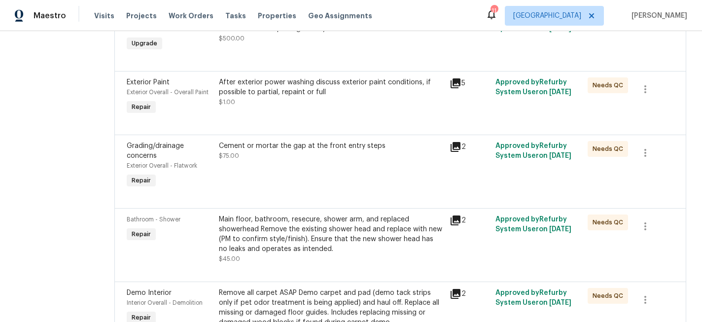
scroll to position [459, 0]
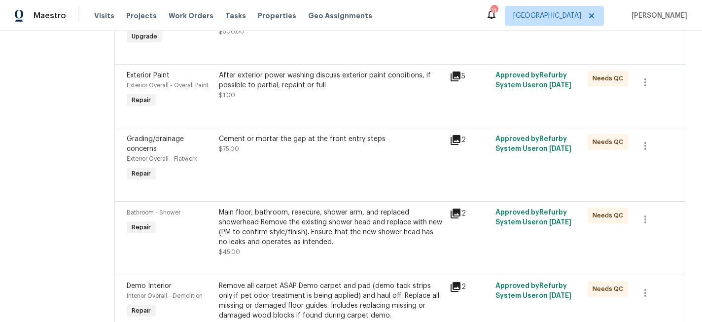
click at [272, 90] on div "After exterior power washing discuss exterior paint conditions, if possible to …" at bounding box center [331, 81] width 225 height 20
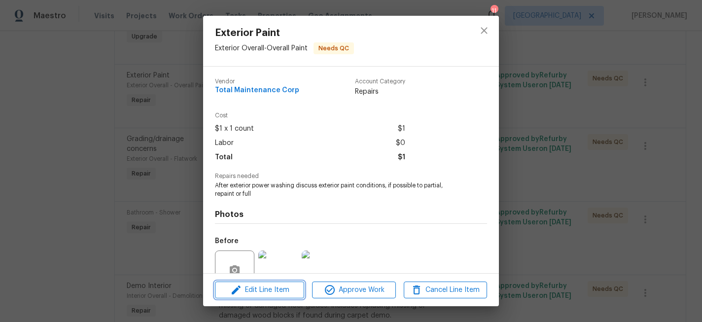
click at [263, 297] on button "Edit Line Item" at bounding box center [259, 290] width 89 height 17
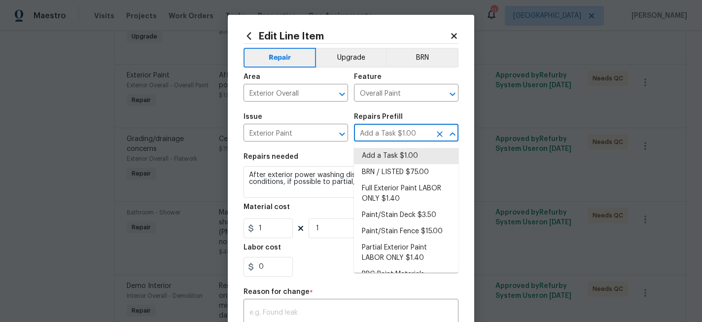
click at [371, 140] on input "Add a Task $1.00" at bounding box center [392, 133] width 77 height 15
click at [419, 186] on li "Full Exterior Paint LABOR ONLY $1.40" at bounding box center [406, 193] width 105 height 27
type input "Add a Task $1.00"
type textarea "Full Exterior Paint - Prep, mask and paint the exterior of the home. Ensure tha…"
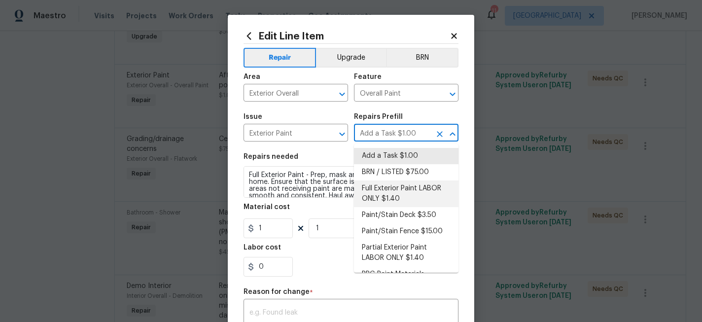
type input "Full Exterior Paint LABOR ONLY $1.40"
type input "1.4"
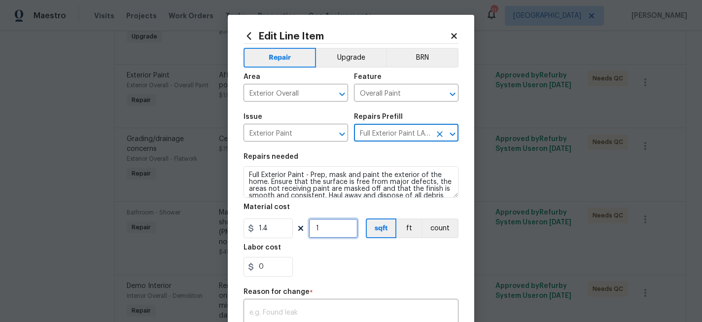
click at [334, 233] on input "1" at bounding box center [333, 228] width 49 height 20
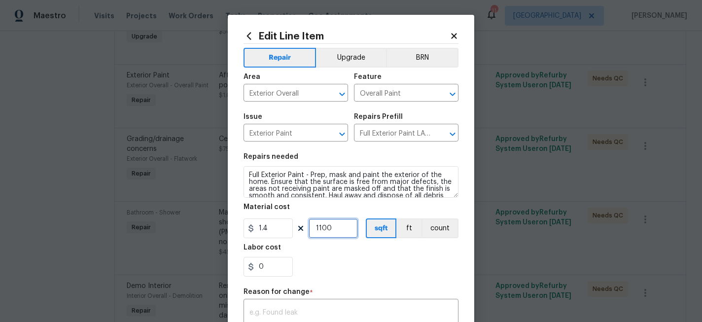
type input "1100"
click at [452, 267] on div "0" at bounding box center [351, 267] width 215 height 20
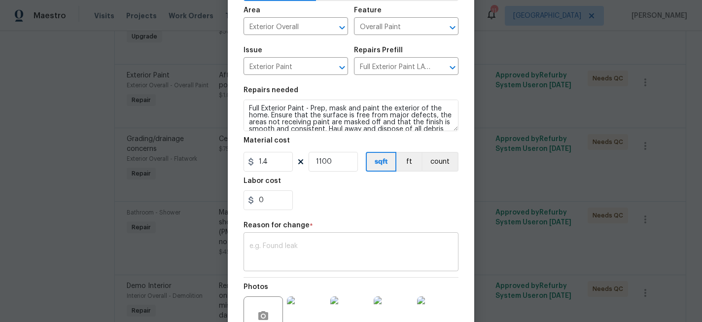
scroll to position [66, 0]
click at [303, 243] on div "x ​" at bounding box center [351, 254] width 215 height 36
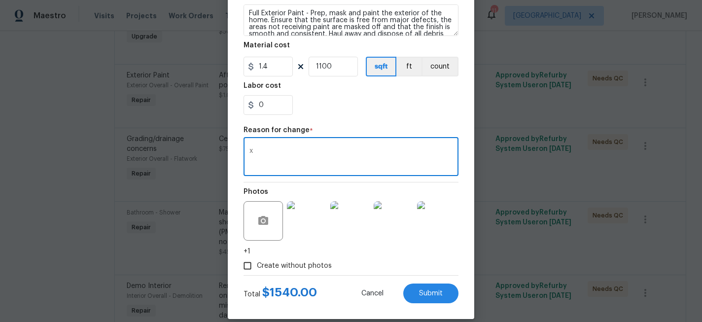
scroll to position [174, 0]
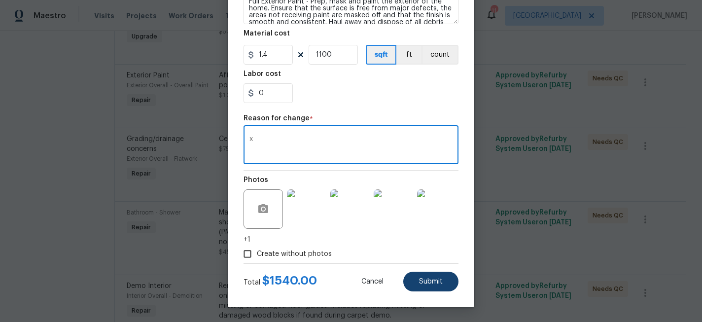
type textarea "x"
click at [423, 280] on span "Submit" at bounding box center [431, 281] width 24 height 7
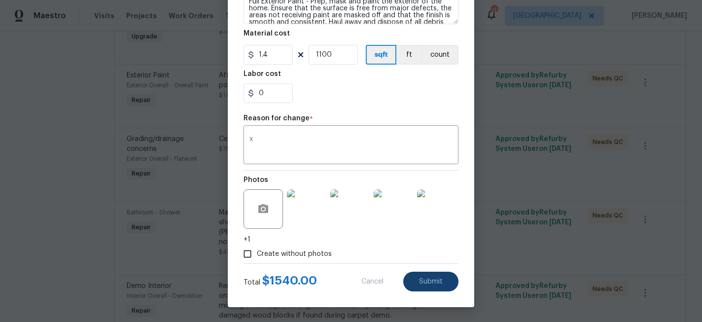
type textarea "After exterior power washing discuss exterior paint conditions, if possible to …"
type input "1"
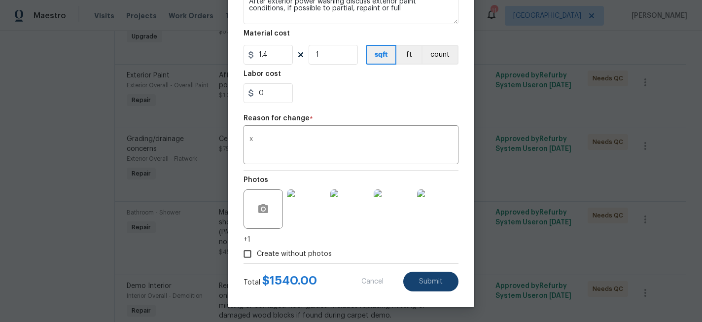
type input "Add a Task $1.00"
type input "1"
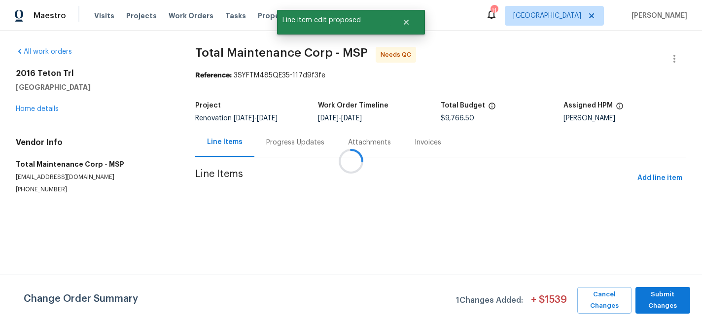
scroll to position [0, 0]
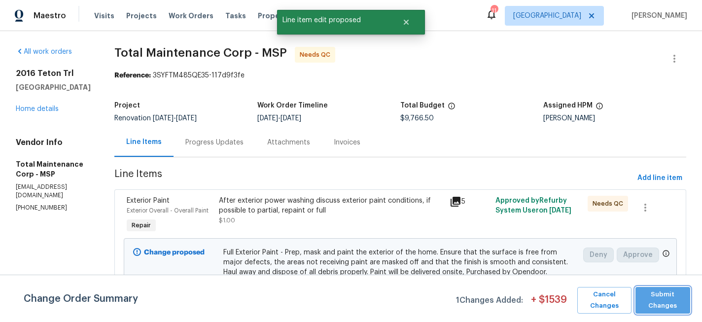
click at [684, 306] on span "Submit Changes" at bounding box center [662, 300] width 45 height 23
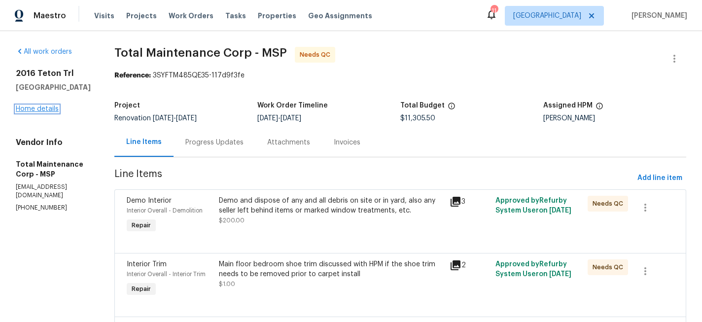
click at [47, 112] on link "Home details" at bounding box center [37, 109] width 43 height 7
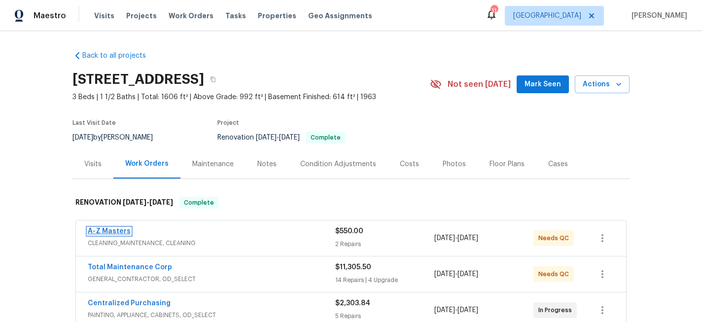
click at [117, 230] on link "A-Z Masters" at bounding box center [109, 231] width 43 height 7
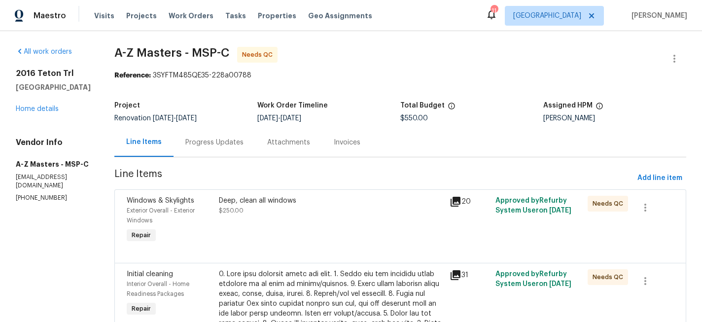
click at [185, 138] on div "Progress Updates" at bounding box center [214, 143] width 58 height 10
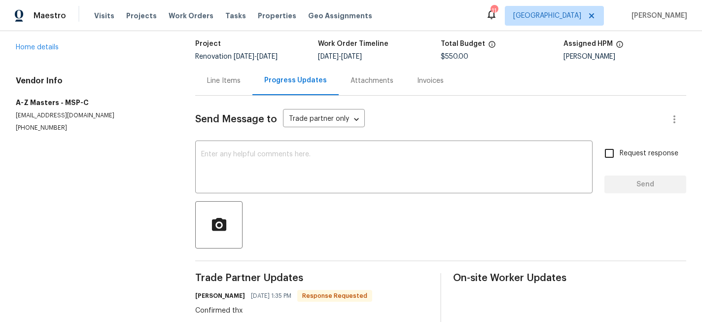
scroll to position [30, 0]
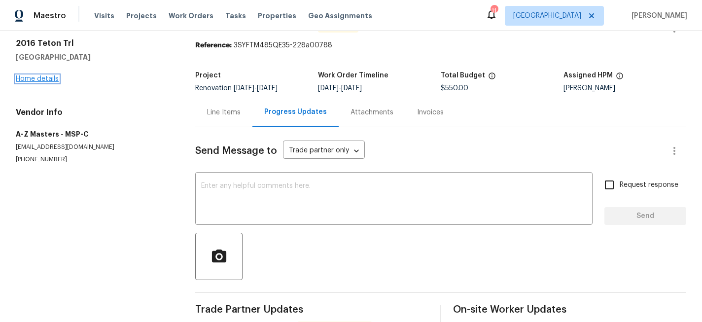
click at [28, 78] on link "Home details" at bounding box center [37, 78] width 43 height 7
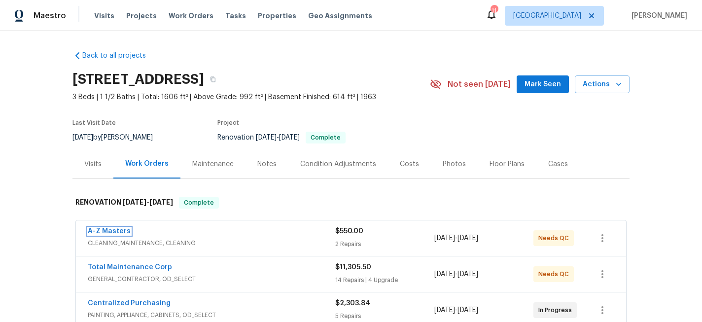
click at [103, 229] on link "A-Z Masters" at bounding box center [109, 231] width 43 height 7
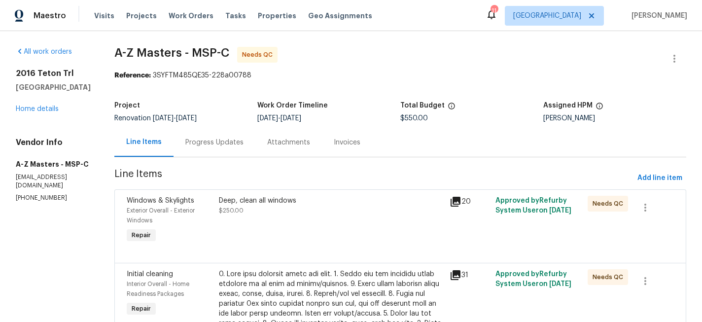
click at [306, 235] on div "Deep, clean all windows $250.00" at bounding box center [331, 220] width 231 height 55
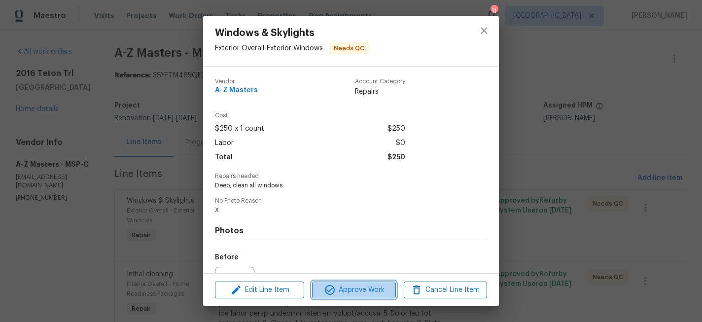
click at [356, 289] on span "Approve Work" at bounding box center [353, 290] width 77 height 12
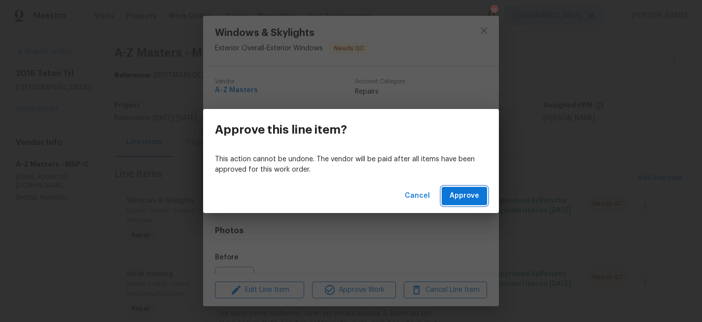
click at [454, 202] on button "Approve" at bounding box center [464, 196] width 45 height 18
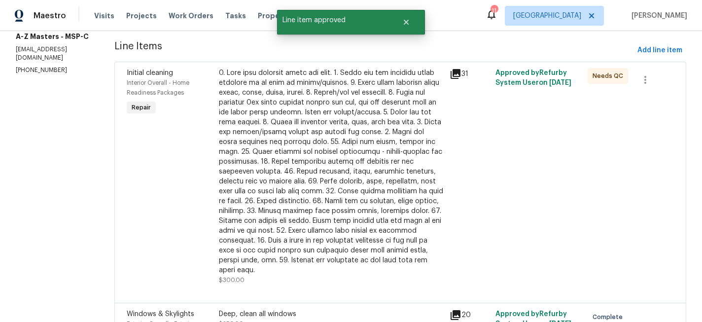
scroll to position [149, 0]
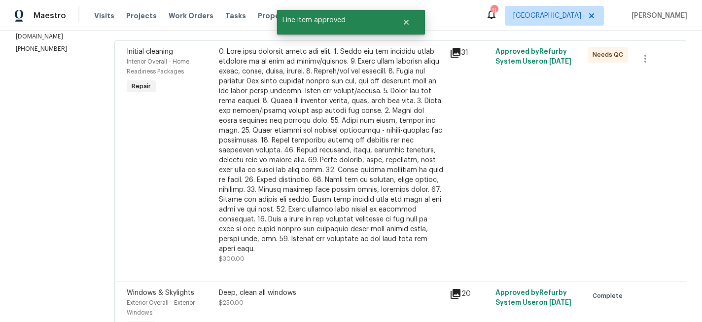
click at [335, 169] on div at bounding box center [331, 150] width 225 height 207
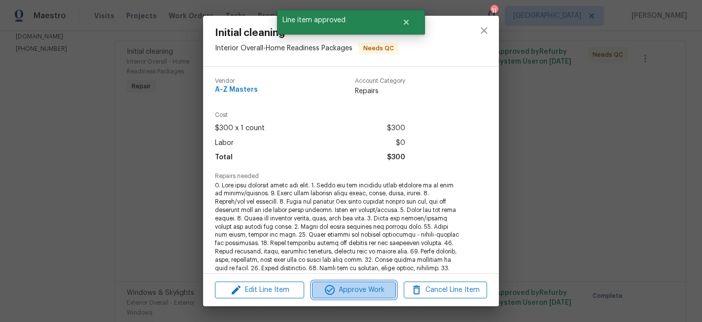
click at [347, 284] on span "Approve Work" at bounding box center [353, 290] width 77 height 12
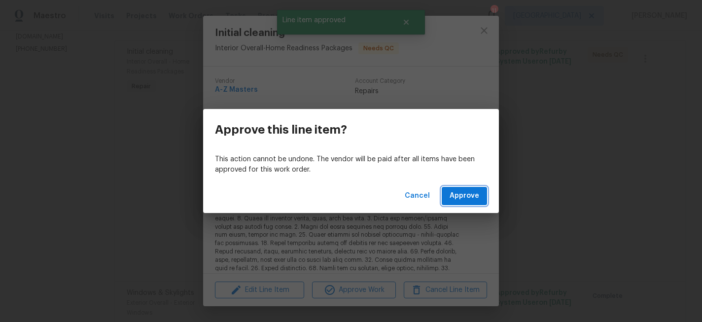
click at [460, 202] on button "Approve" at bounding box center [464, 196] width 45 height 18
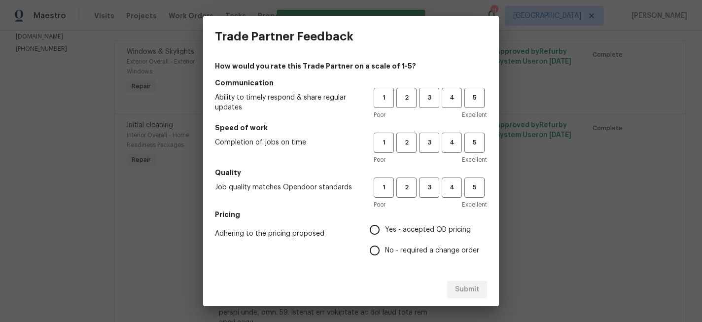
scroll to position [178, 0]
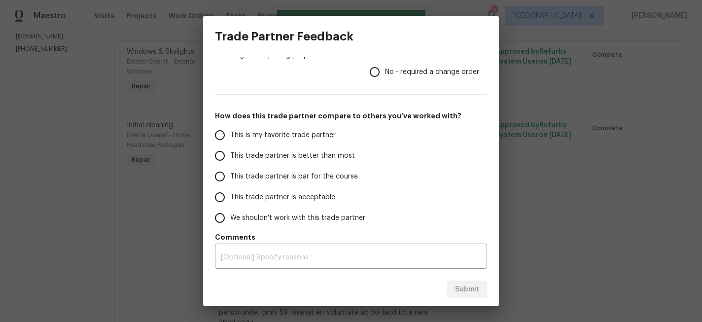
click at [225, 174] on input "This trade partner is par for the course" at bounding box center [220, 176] width 21 height 21
radio input "true"
click at [371, 249] on div "x ​" at bounding box center [351, 257] width 272 height 23
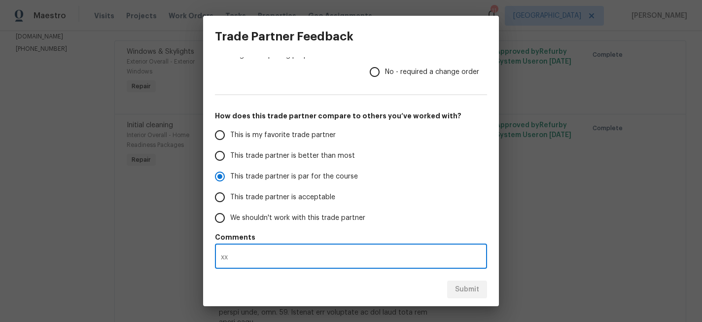
type textarea "x"
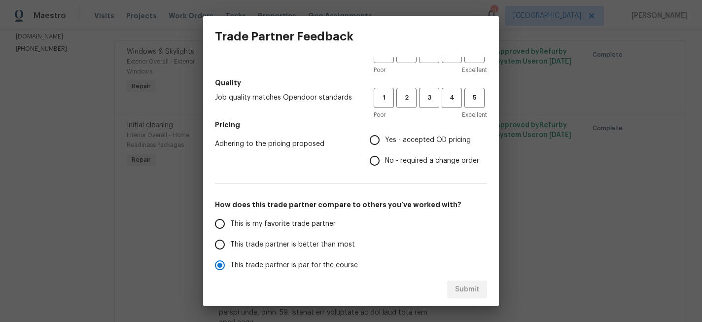
scroll to position [0, 0]
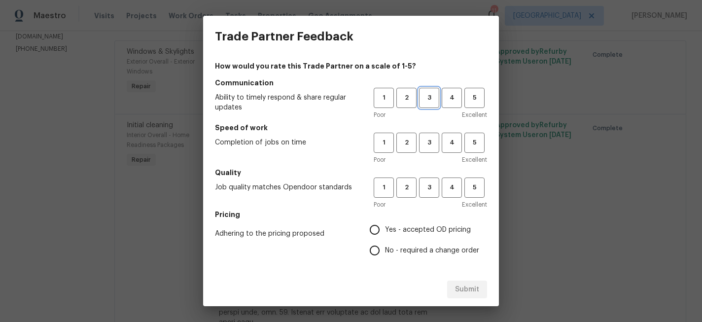
click at [430, 93] on span "3" at bounding box center [429, 97] width 18 height 11
click at [428, 142] on span "3" at bounding box center [429, 142] width 18 height 11
click at [429, 185] on span "3" at bounding box center [429, 187] width 18 height 11
click at [383, 229] on input "Yes - accepted OD pricing" at bounding box center [374, 229] width 21 height 21
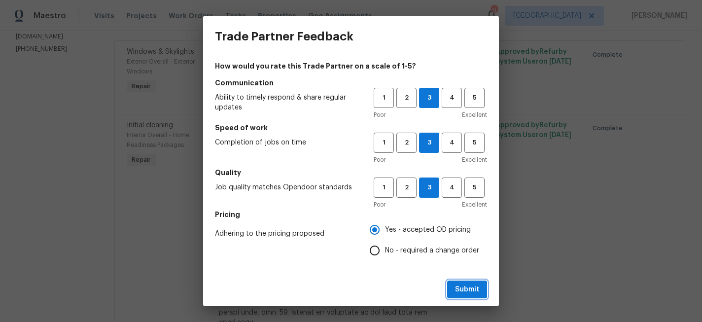
click at [471, 286] on span "Submit" at bounding box center [467, 290] width 24 height 12
radio input "false"
